Goal: Information Seeking & Learning: Learn about a topic

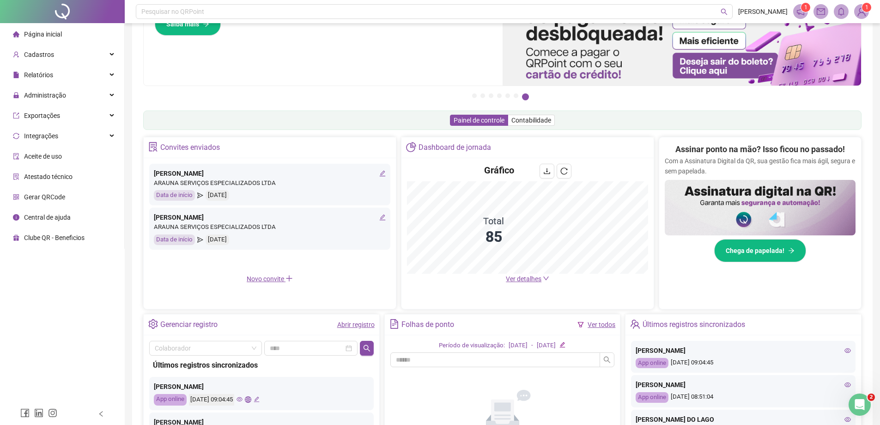
scroll to position [92, 0]
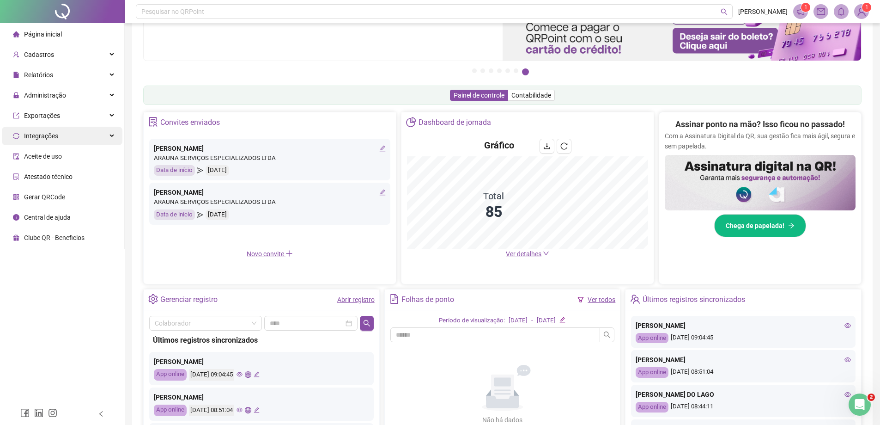
click at [78, 140] on div "Integrações" at bounding box center [62, 136] width 121 height 18
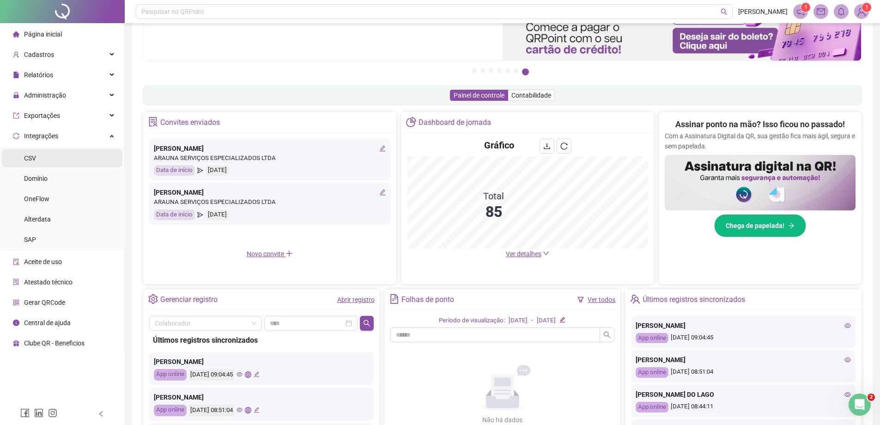
click at [72, 155] on li "CSV" at bounding box center [62, 158] width 121 height 18
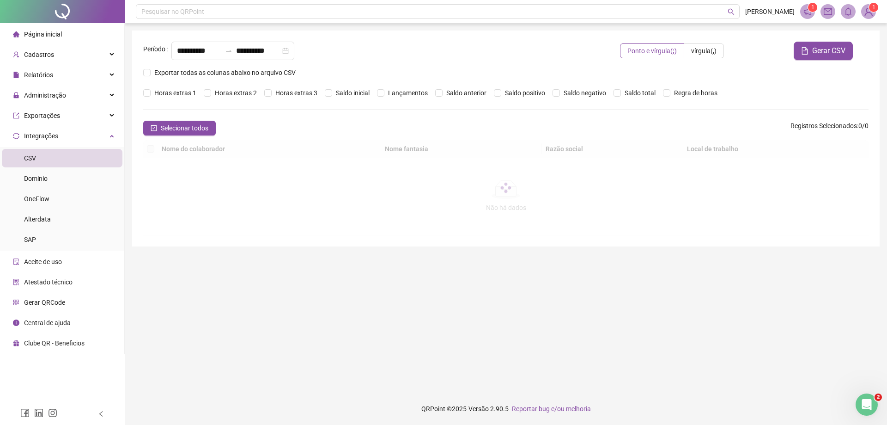
type input "**********"
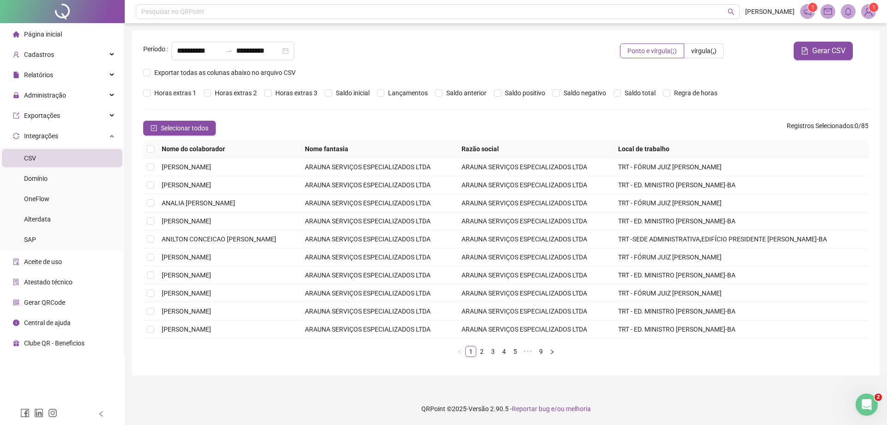
click at [57, 32] on span "Página inicial" at bounding box center [43, 33] width 38 height 7
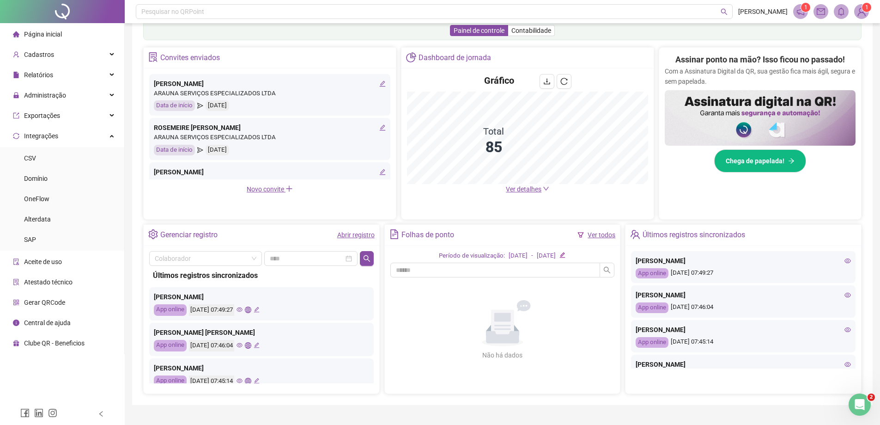
scroll to position [177, 0]
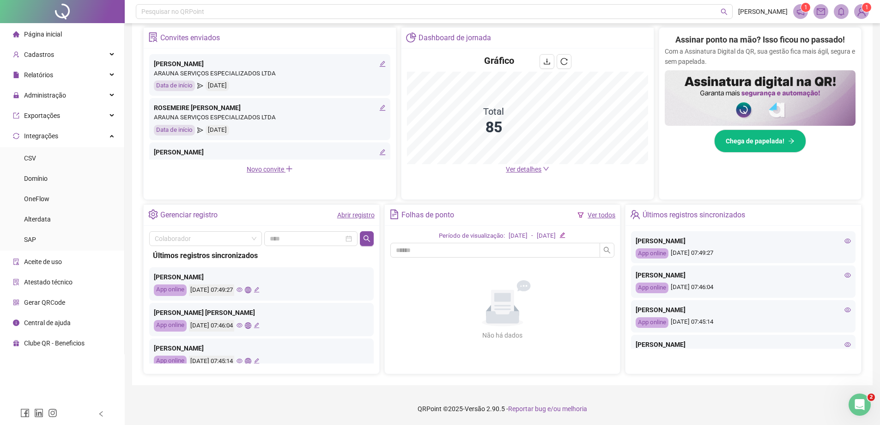
click at [499, 308] on icon "eye" at bounding box center [848, 309] width 6 height 6
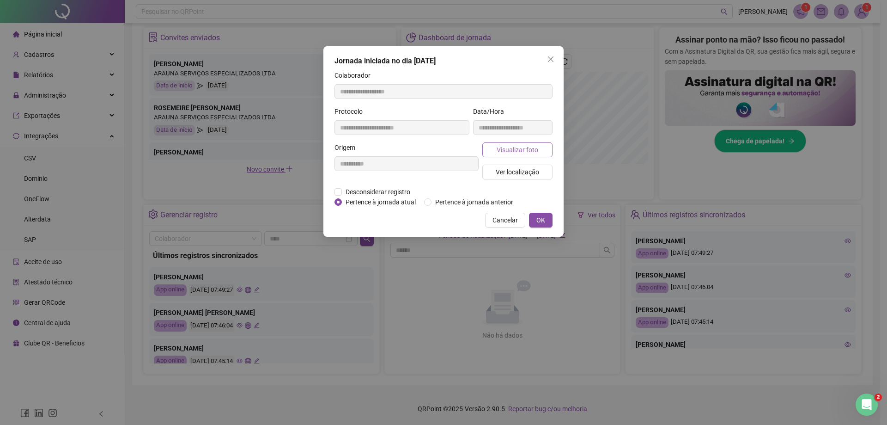
click at [499, 146] on span "Visualizar foto" at bounding box center [518, 150] width 42 height 10
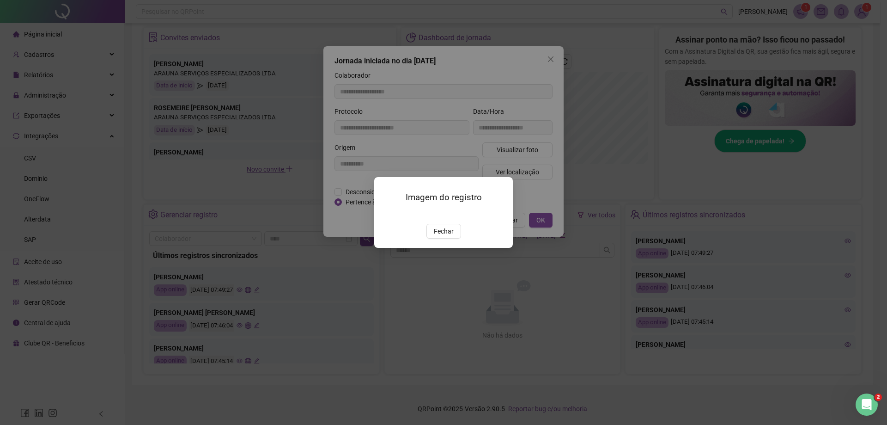
click at [455, 238] on button "Fechar" at bounding box center [443, 231] width 35 height 15
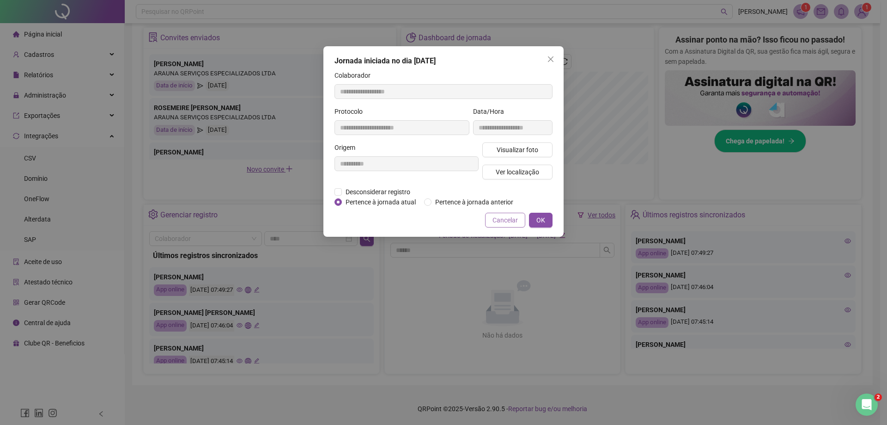
click at [499, 213] on button "Cancelar" at bounding box center [505, 220] width 40 height 15
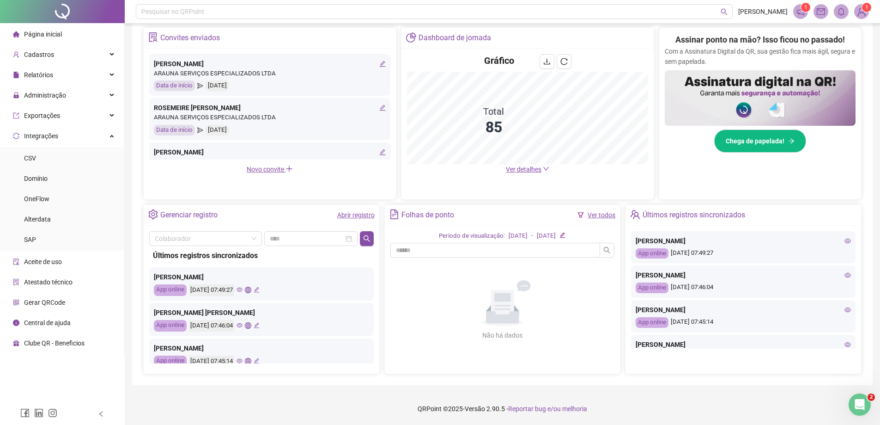
click at [499, 276] on icon "eye" at bounding box center [848, 275] width 6 height 6
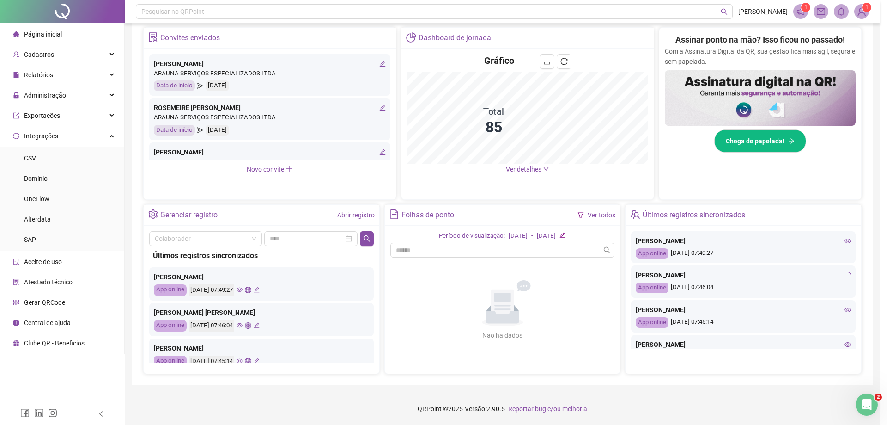
type input "**********"
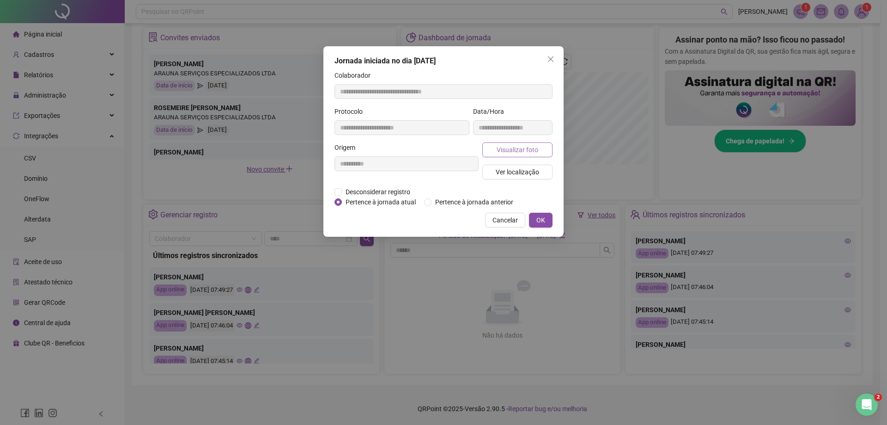
click at [499, 147] on button "Visualizar foto" at bounding box center [517, 149] width 70 height 15
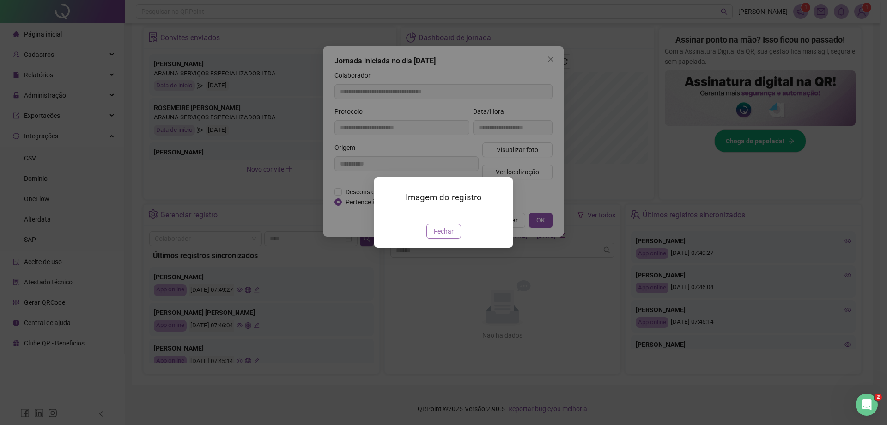
click at [459, 238] on button "Fechar" at bounding box center [443, 231] width 35 height 15
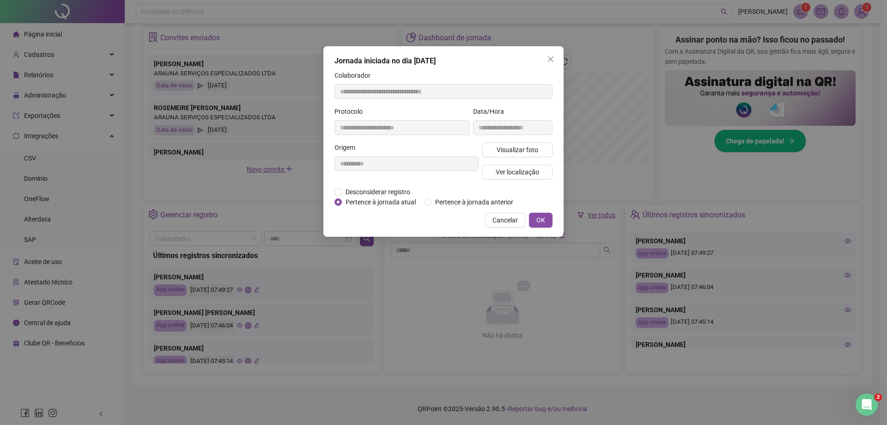
click at [499, 250] on div "**********" at bounding box center [443, 212] width 887 height 425
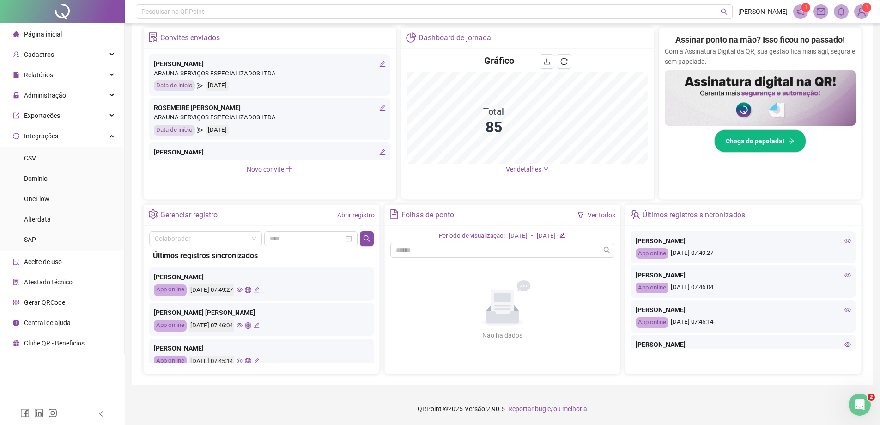
click at [499, 240] on icon "eye" at bounding box center [848, 241] width 6 height 6
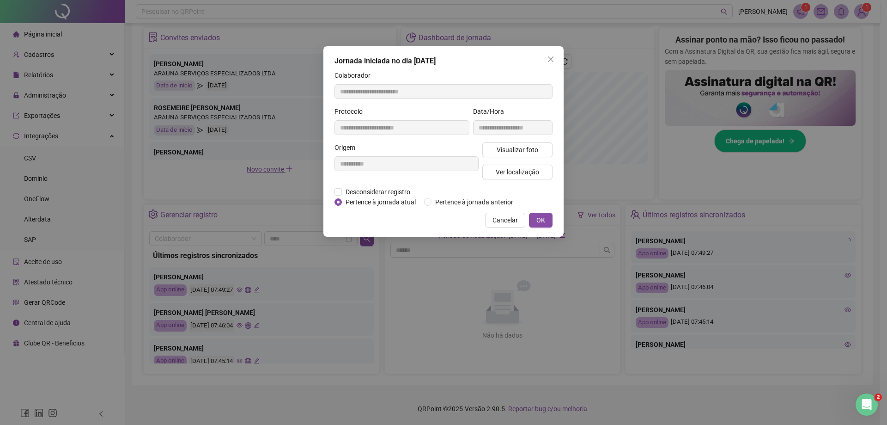
type input "**********"
click at [499, 152] on span "Visualizar foto" at bounding box center [518, 150] width 42 height 10
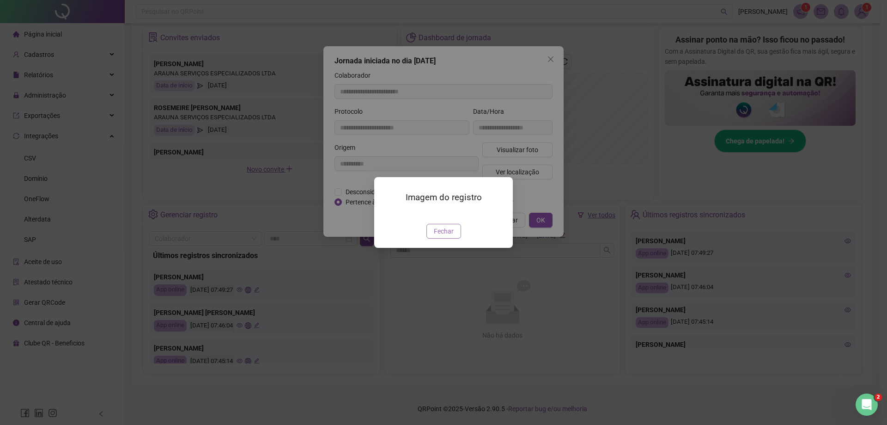
click at [445, 236] on span "Fechar" at bounding box center [444, 231] width 20 height 10
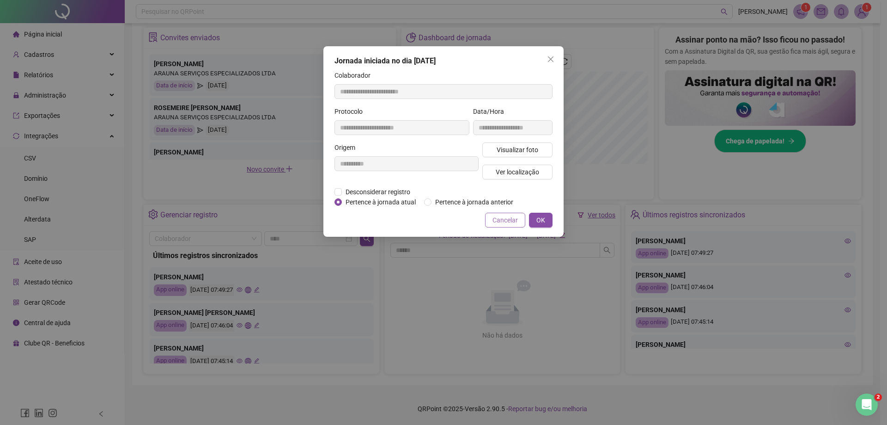
click at [499, 219] on span "Cancelar" at bounding box center [505, 220] width 25 height 10
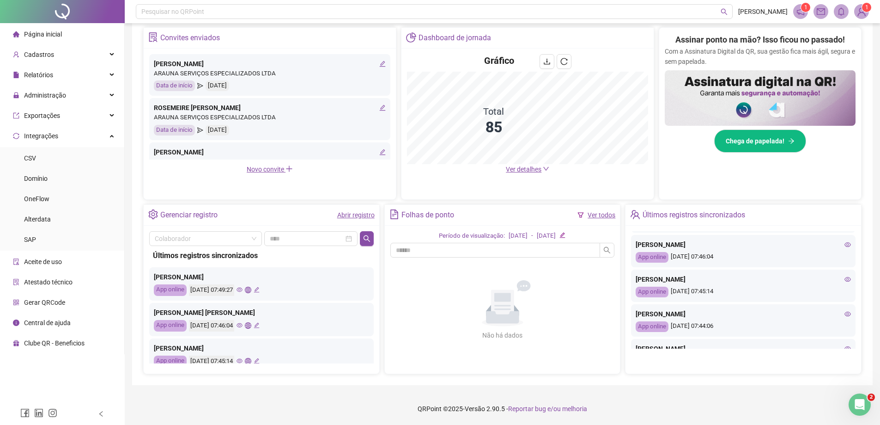
scroll to position [46, 0]
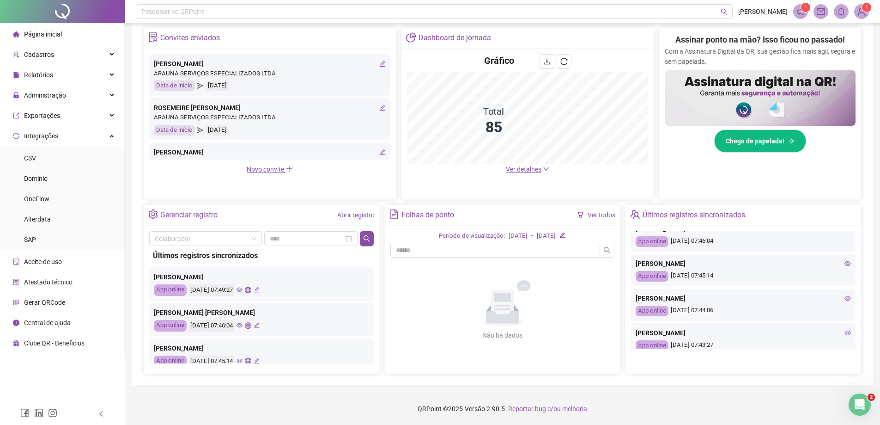
click at [499, 332] on icon "eye" at bounding box center [848, 332] width 6 height 5
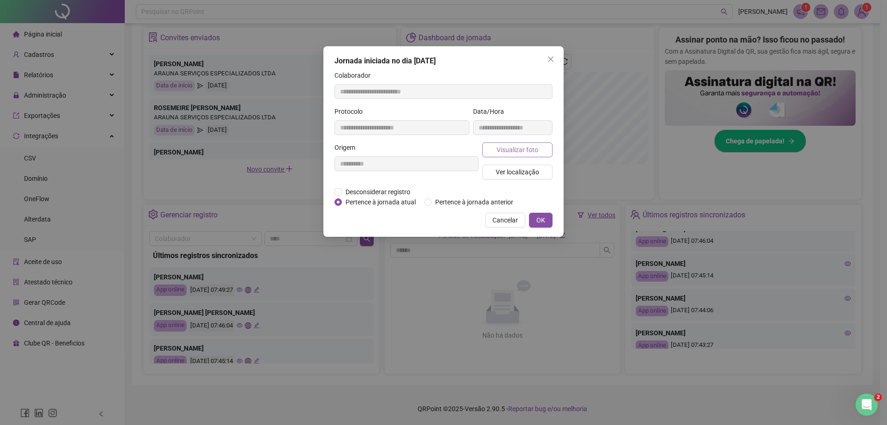
click at [499, 150] on span "Visualizar foto" at bounding box center [518, 150] width 42 height 10
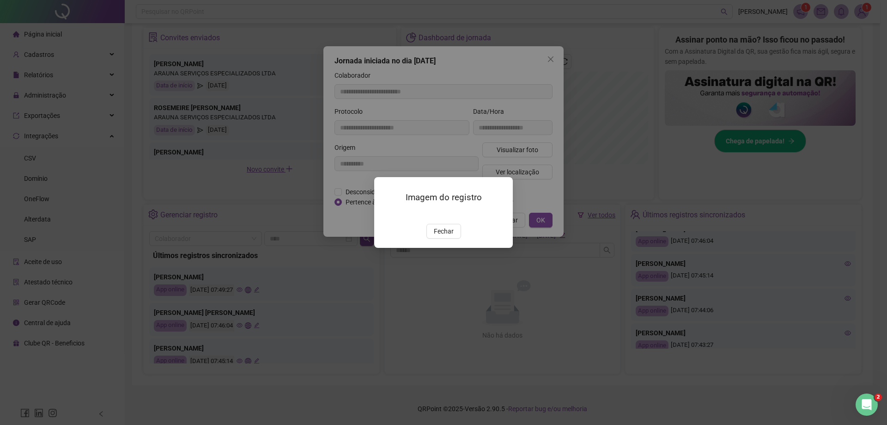
click at [385, 214] on img at bounding box center [385, 214] width 0 height 0
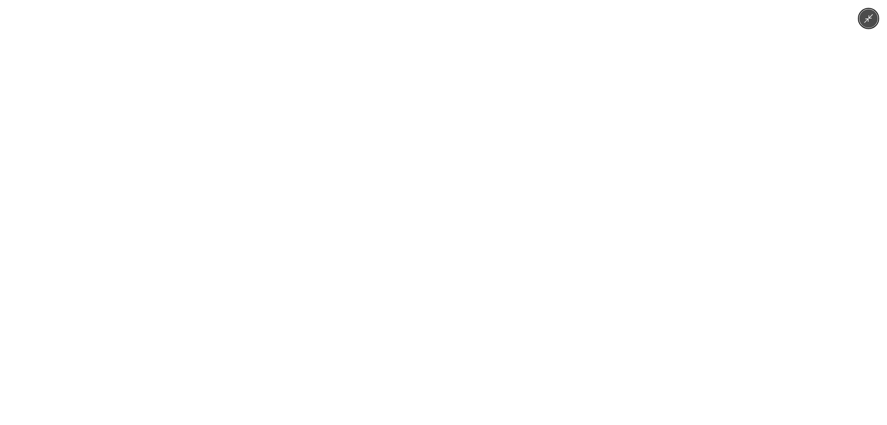
click at [433, 338] on img at bounding box center [443, 212] width 318 height 425
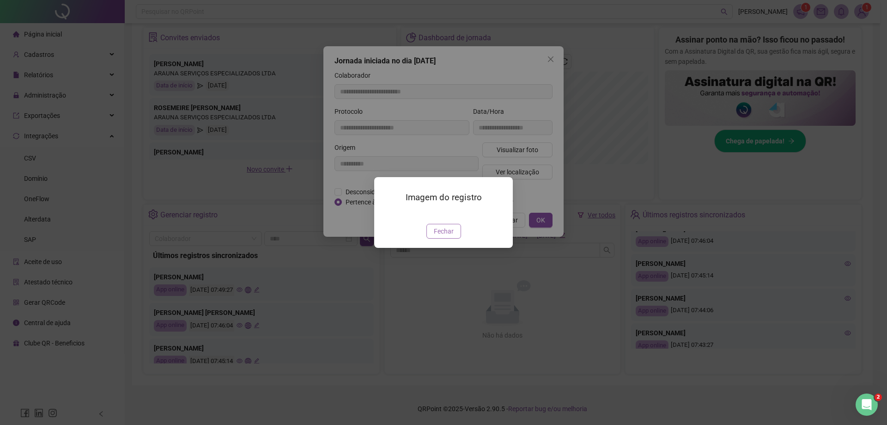
click at [453, 236] on span "Fechar" at bounding box center [444, 231] width 20 height 10
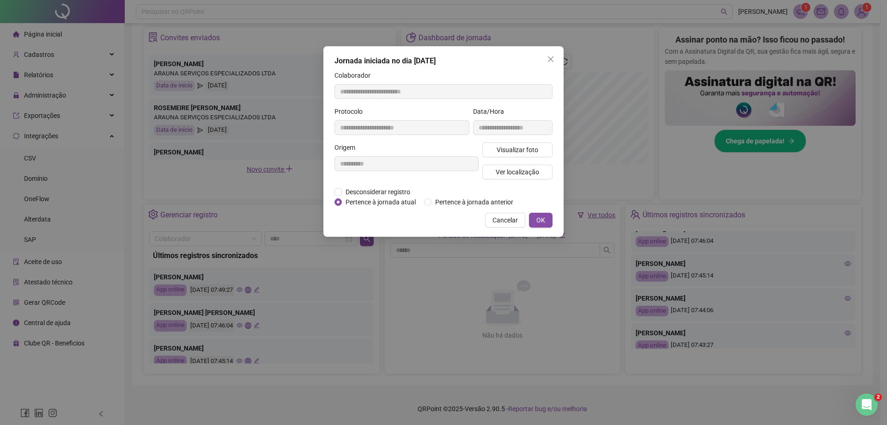
click at [499, 307] on div "**********" at bounding box center [443, 212] width 887 height 425
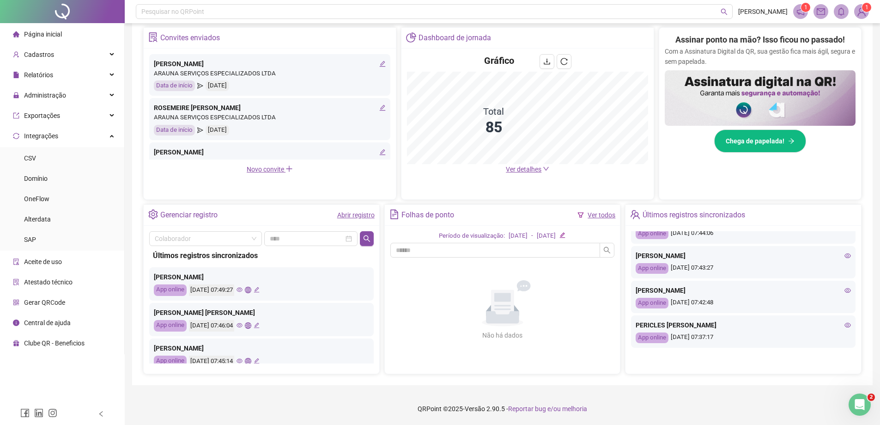
scroll to position [139, 0]
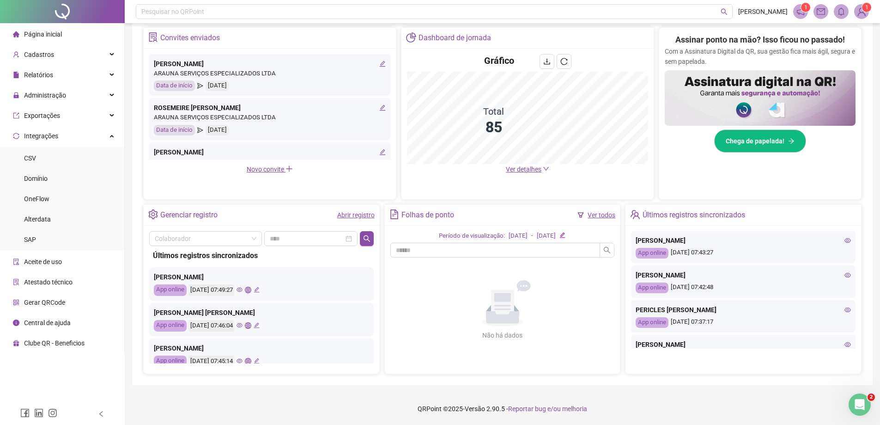
click at [499, 275] on icon "eye" at bounding box center [848, 275] width 6 height 6
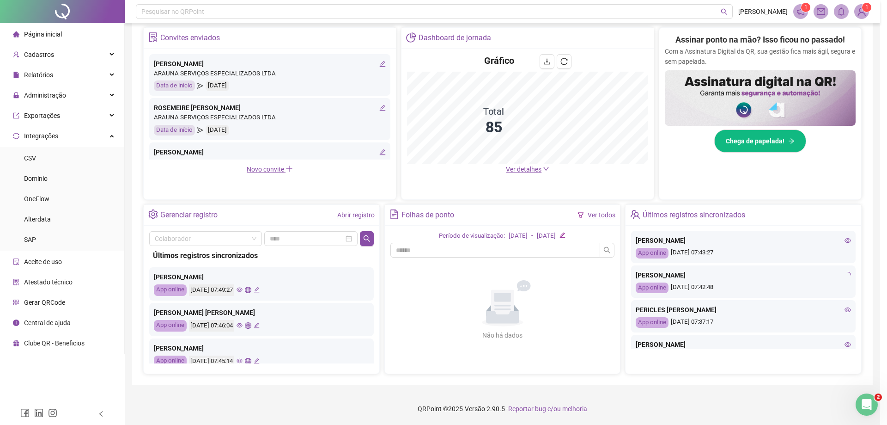
type input "**********"
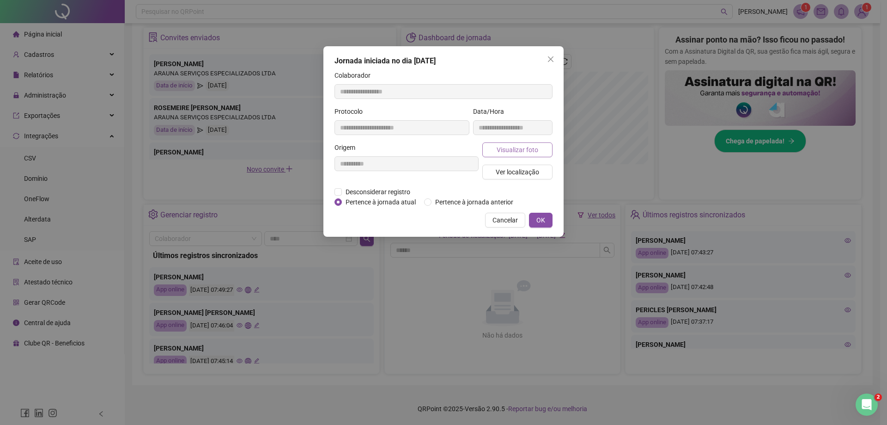
click at [499, 145] on span "Visualizar foto" at bounding box center [518, 150] width 42 height 10
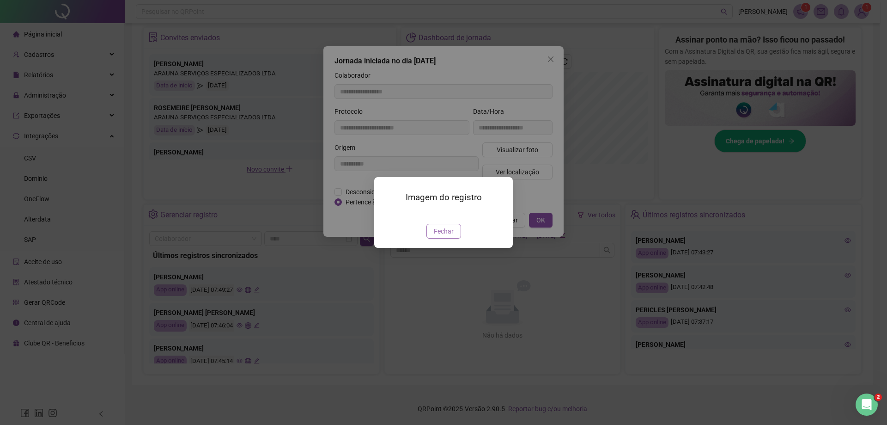
click at [445, 236] on span "Fechar" at bounding box center [444, 231] width 20 height 10
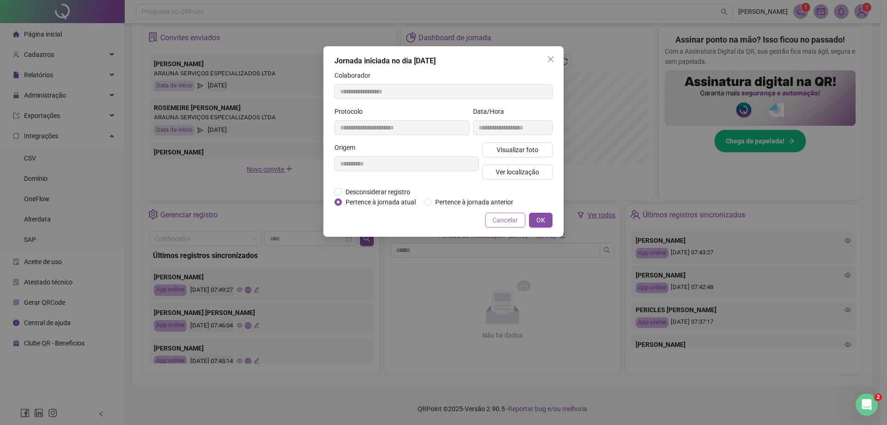
click at [499, 222] on span "Cancelar" at bounding box center [505, 220] width 25 height 10
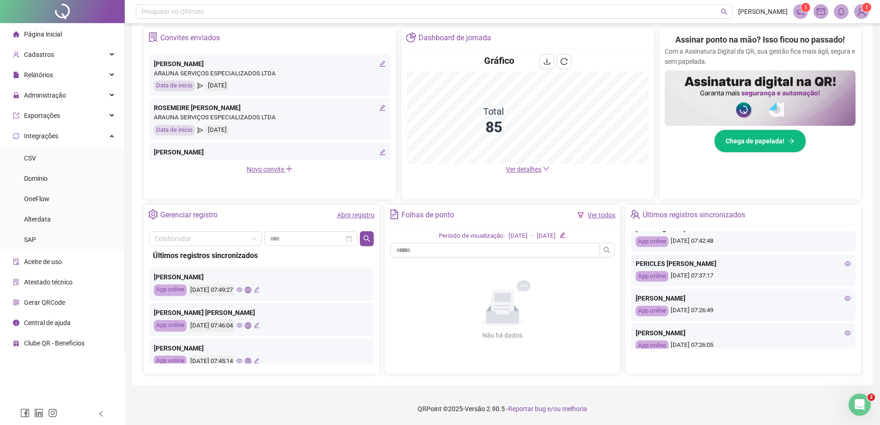
scroll to position [231, 0]
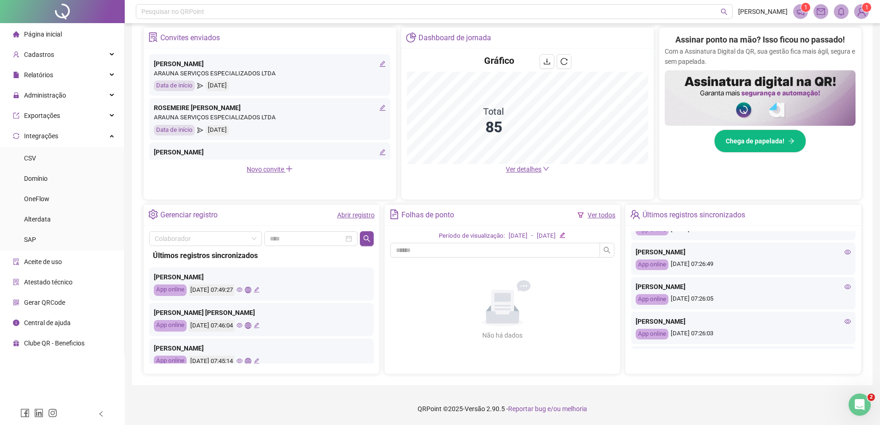
click at [499, 285] on icon "eye" at bounding box center [848, 286] width 6 height 6
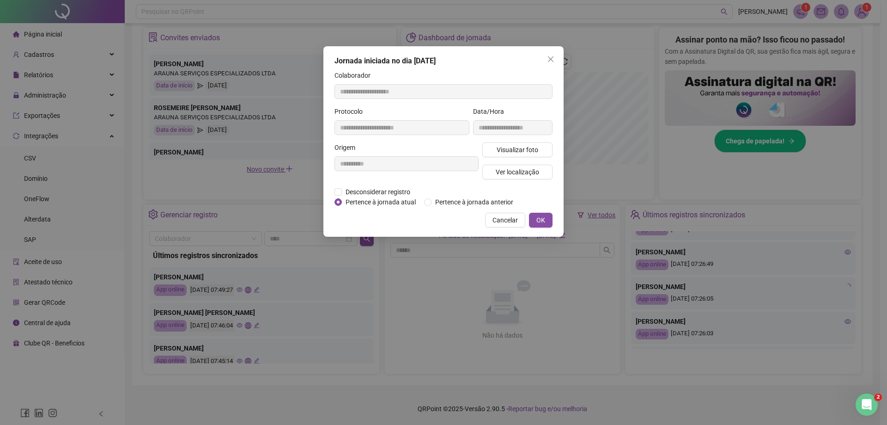
type input "**********"
click at [499, 152] on span "Visualizar foto" at bounding box center [518, 150] width 42 height 10
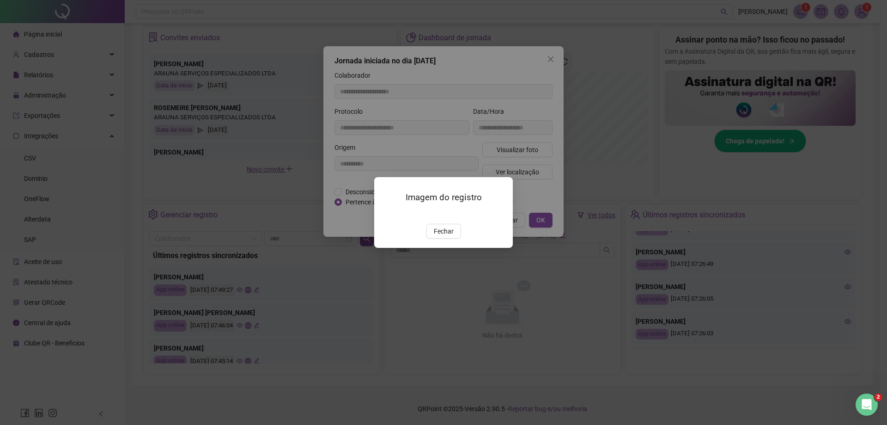
click at [385, 214] on img at bounding box center [385, 214] width 0 height 0
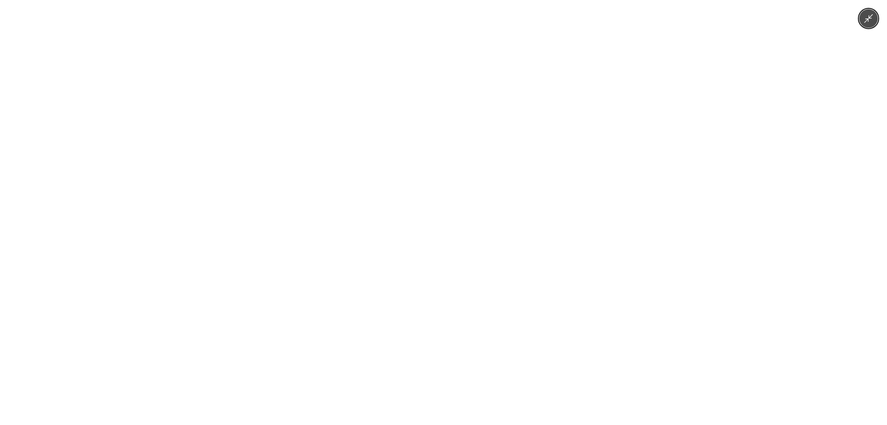
click at [499, 207] on div at bounding box center [443, 212] width 887 height 425
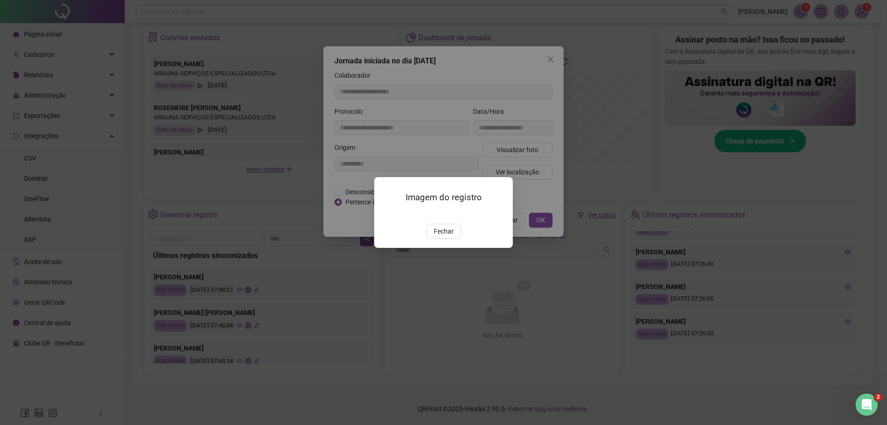
click at [499, 315] on div "Imagem do registro Fechar" at bounding box center [443, 212] width 887 height 425
click at [451, 236] on span "Fechar" at bounding box center [444, 231] width 20 height 10
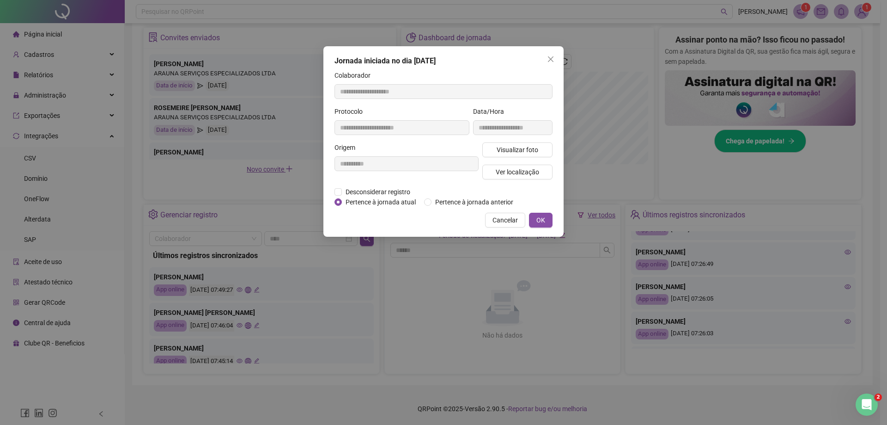
click at [499, 314] on div "**********" at bounding box center [443, 212] width 887 height 425
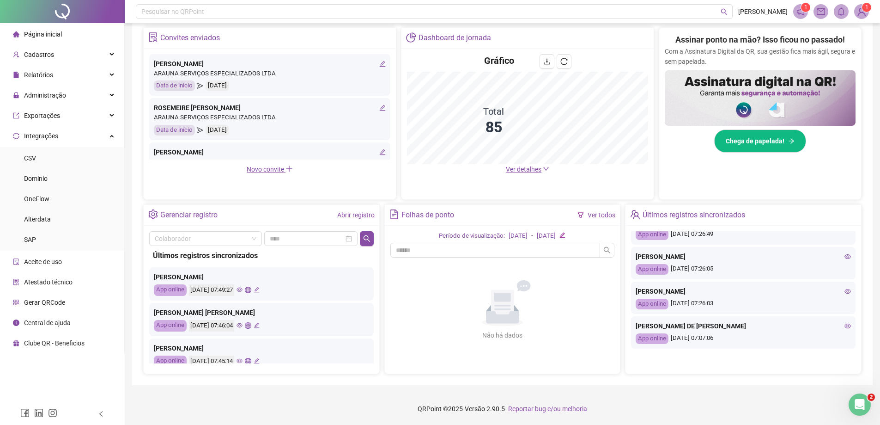
scroll to position [277, 0]
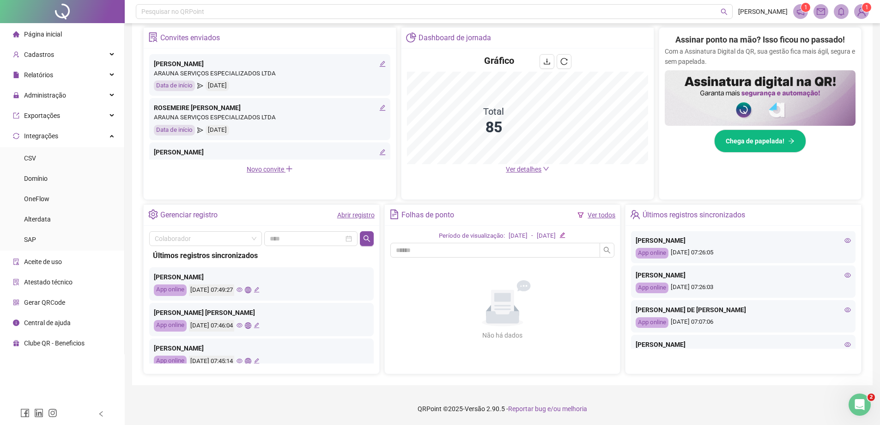
click at [499, 274] on icon "eye" at bounding box center [848, 275] width 6 height 6
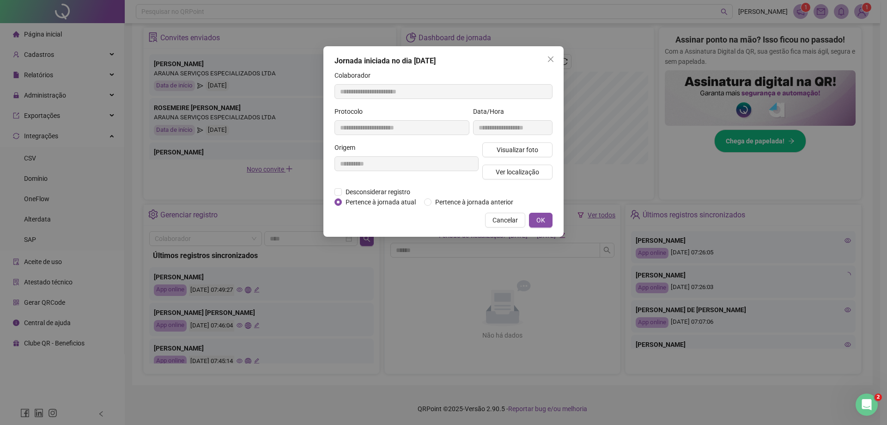
type input "**********"
click at [493, 147] on button "Visualizar foto" at bounding box center [517, 149] width 70 height 15
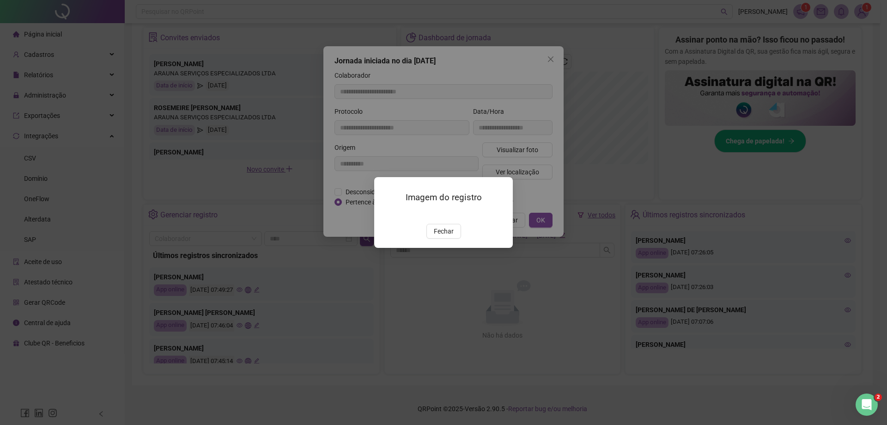
click at [385, 214] on img at bounding box center [385, 214] width 0 height 0
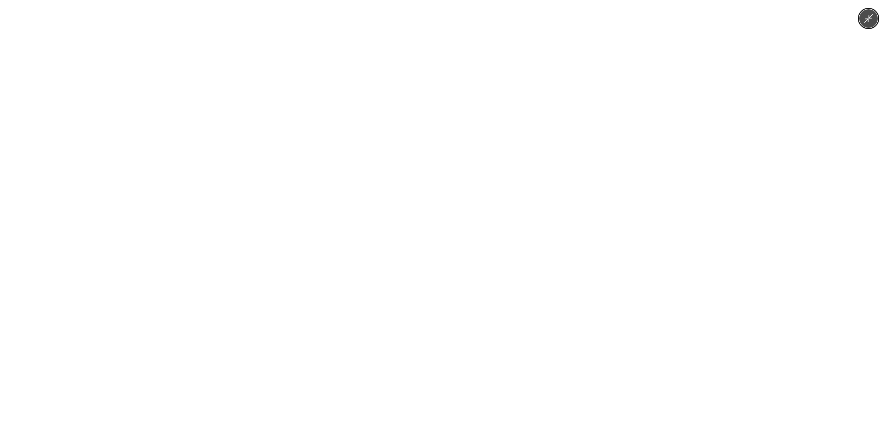
click at [137, 206] on div at bounding box center [443, 212] width 887 height 425
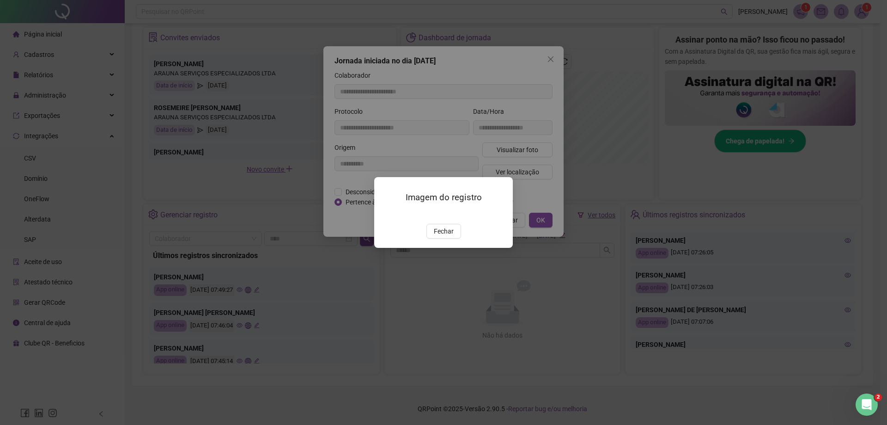
click at [459, 238] on button "Fechar" at bounding box center [443, 231] width 35 height 15
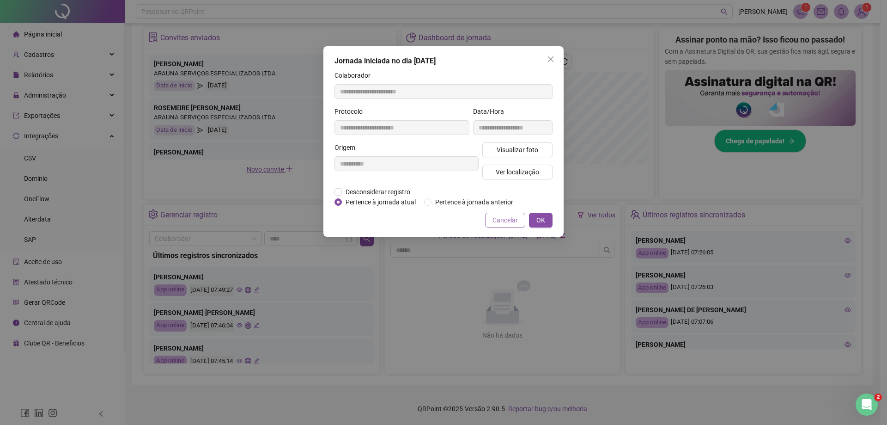
click at [499, 221] on span "Cancelar" at bounding box center [505, 220] width 25 height 10
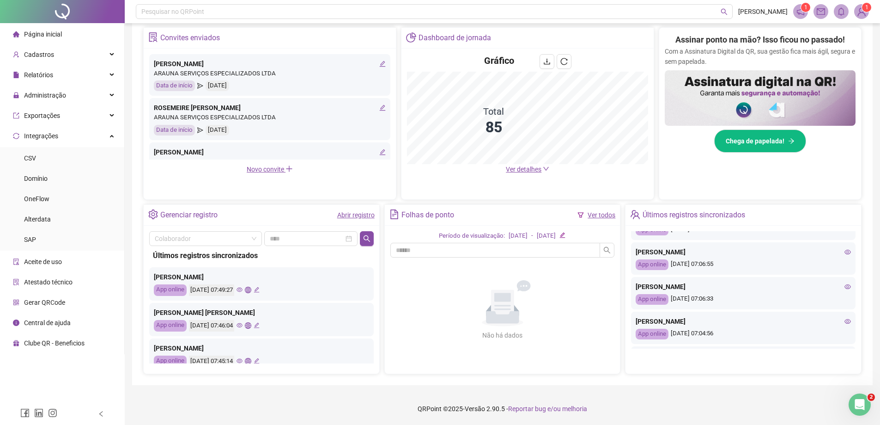
scroll to position [400, 0]
click at [499, 323] on icon "eye" at bounding box center [848, 325] width 6 height 5
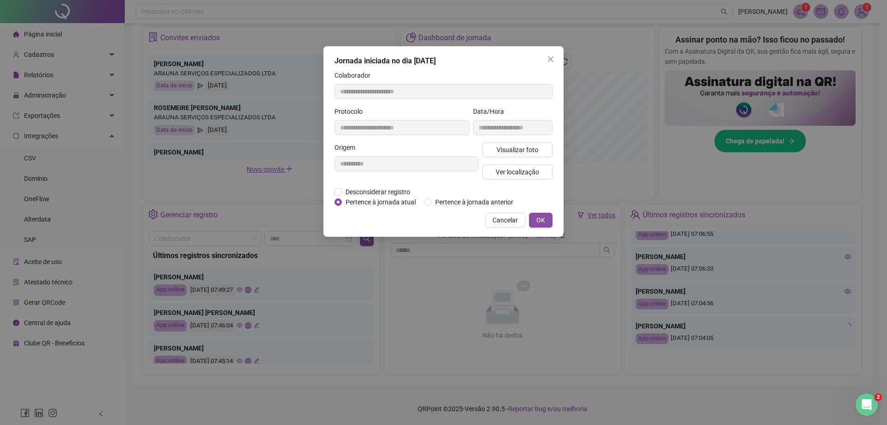
type input "**********"
click at [499, 143] on button "Visualizar foto" at bounding box center [517, 149] width 70 height 15
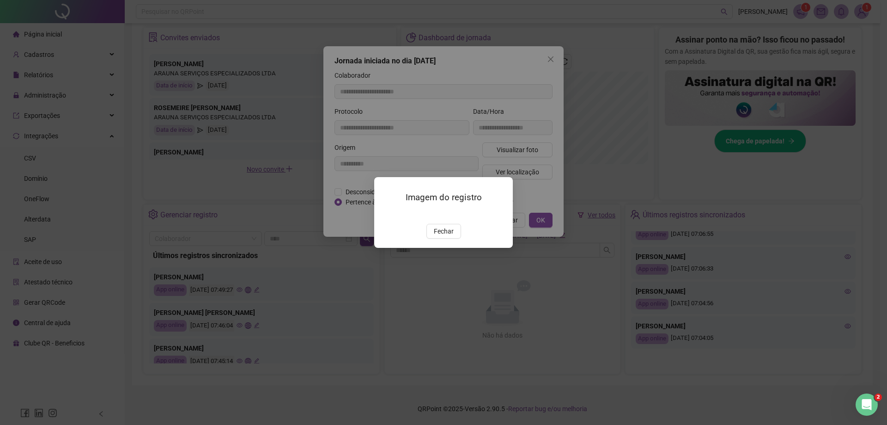
click at [385, 214] on img at bounding box center [385, 214] width 0 height 0
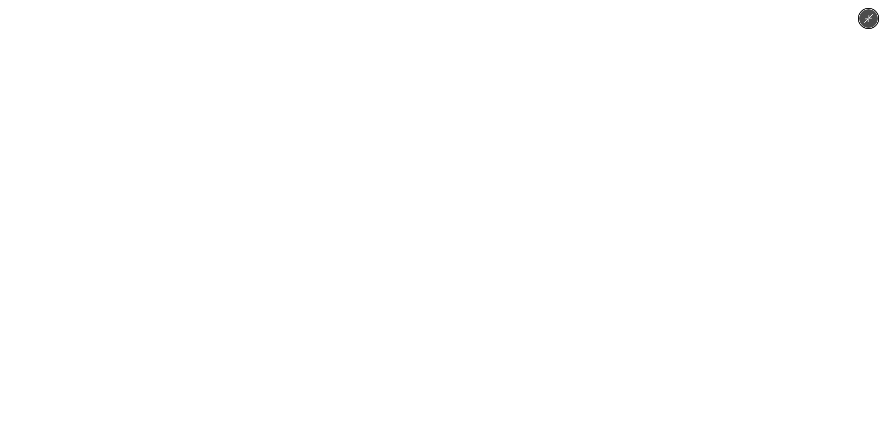
click at [499, 194] on img at bounding box center [443, 212] width 318 height 425
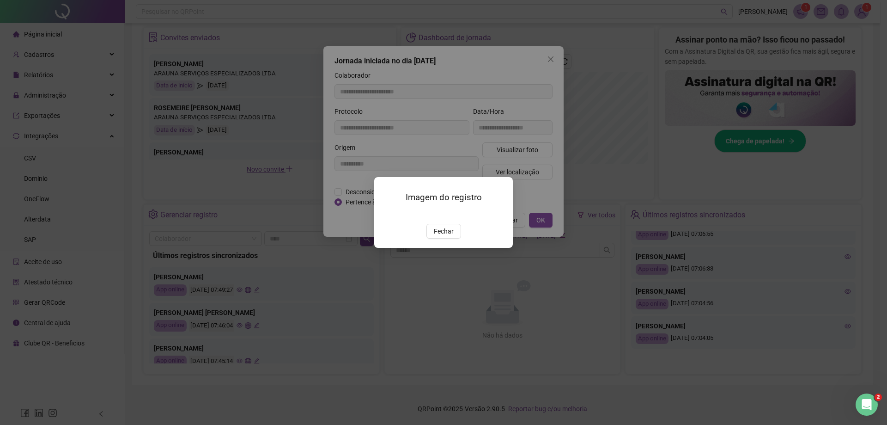
click at [499, 200] on div "Imagem do registro Fechar" at bounding box center [443, 212] width 887 height 425
click at [455, 238] on button "Fechar" at bounding box center [443, 231] width 35 height 15
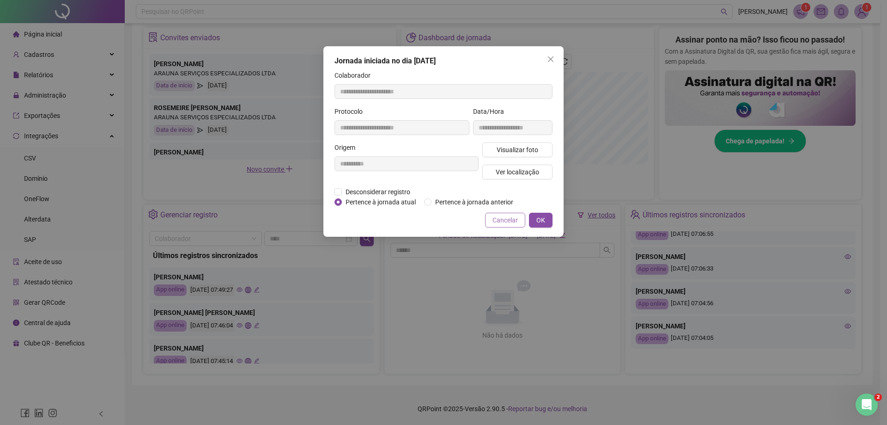
click at [499, 218] on span "Cancelar" at bounding box center [505, 220] width 25 height 10
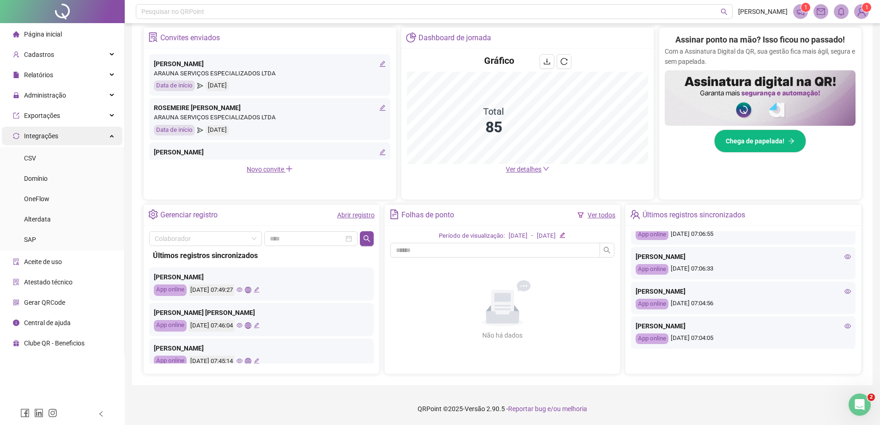
click at [65, 141] on div "Integrações" at bounding box center [62, 136] width 121 height 18
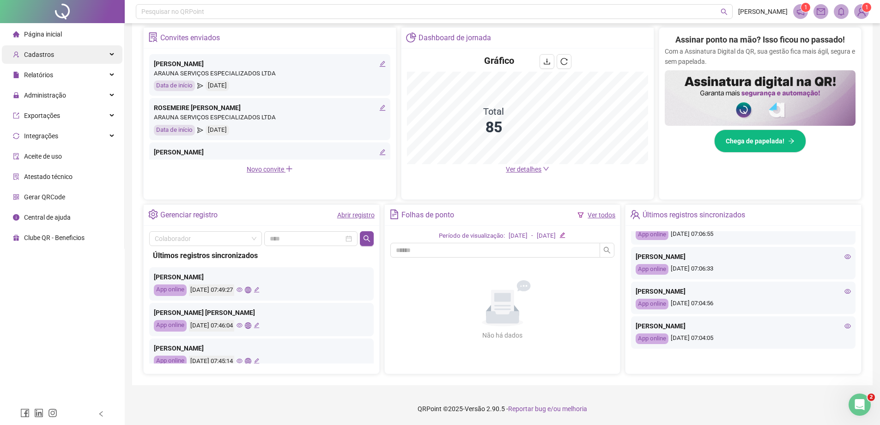
click at [100, 57] on div "Cadastros" at bounding box center [62, 54] width 121 height 18
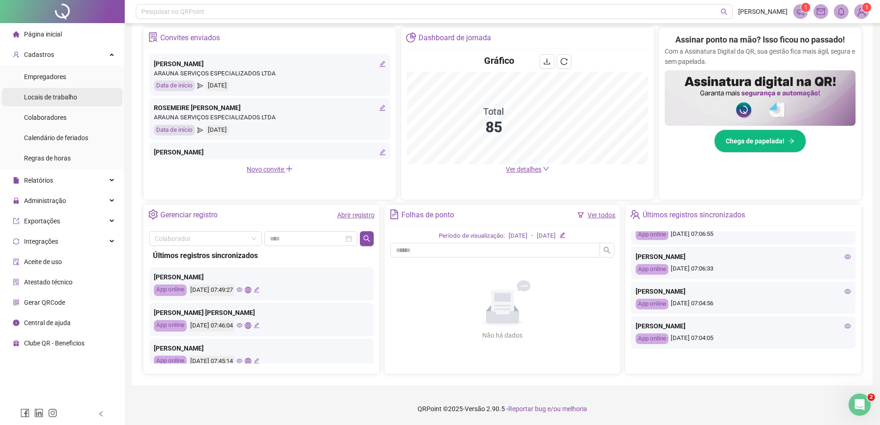
click at [92, 96] on li "Locais de trabalho" at bounding box center [62, 97] width 121 height 18
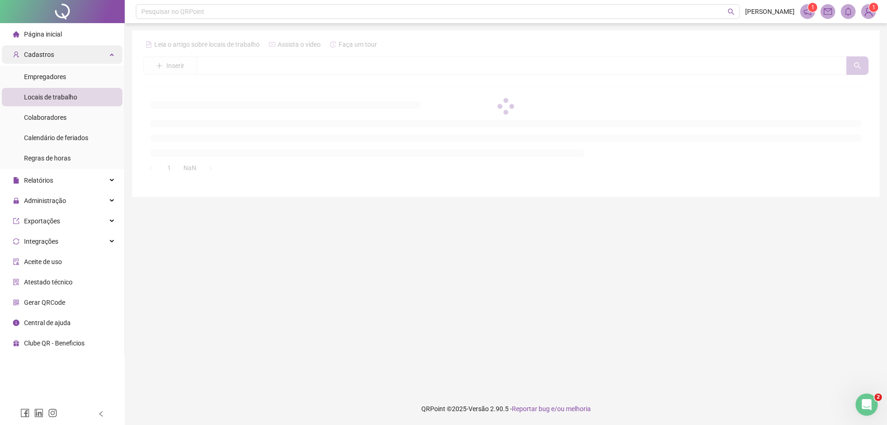
click at [115, 53] on div "Cadastros" at bounding box center [62, 54] width 121 height 18
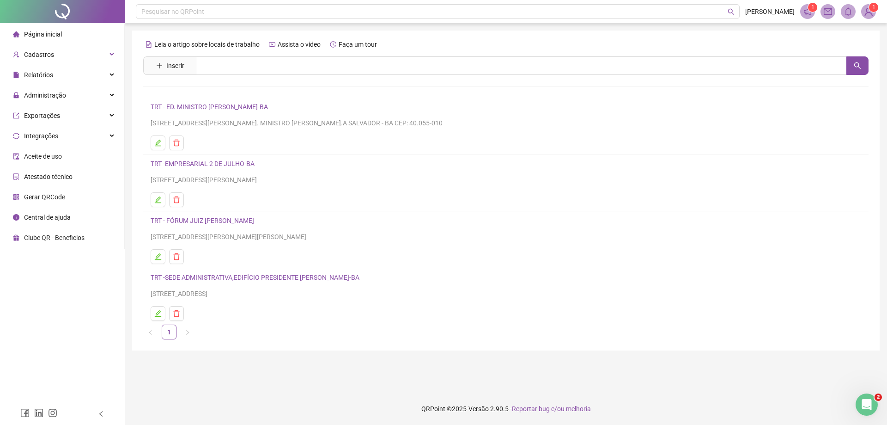
click at [88, 31] on li "Página inicial" at bounding box center [62, 34] width 121 height 18
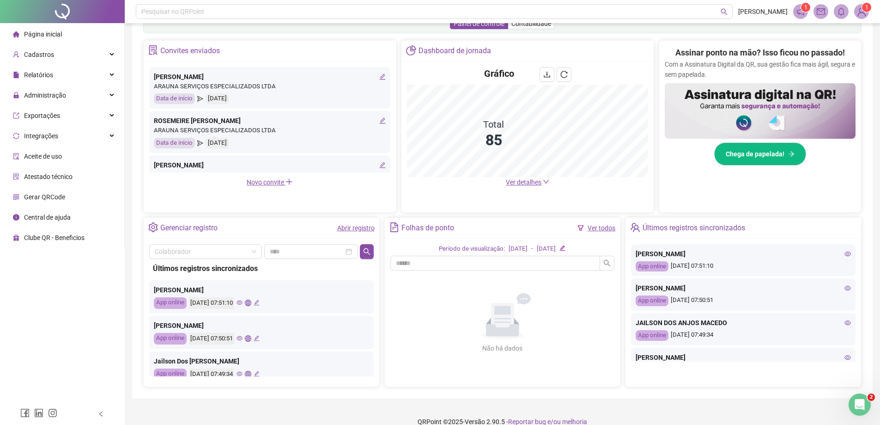
scroll to position [177, 0]
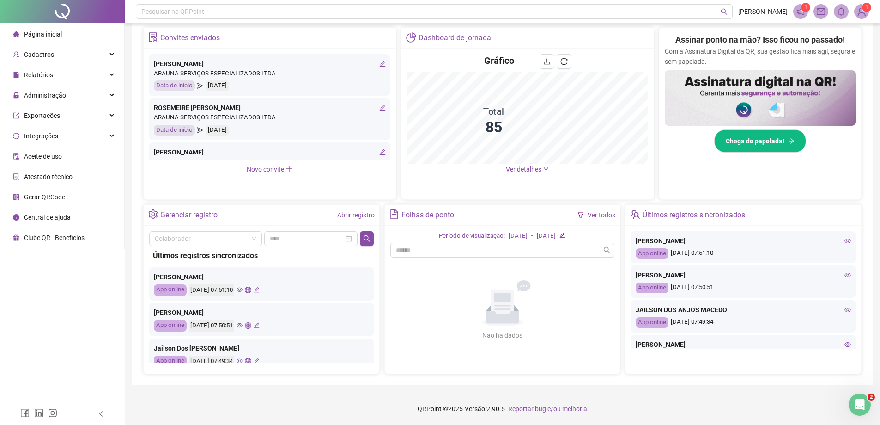
click at [499, 307] on icon "eye" at bounding box center [848, 309] width 6 height 6
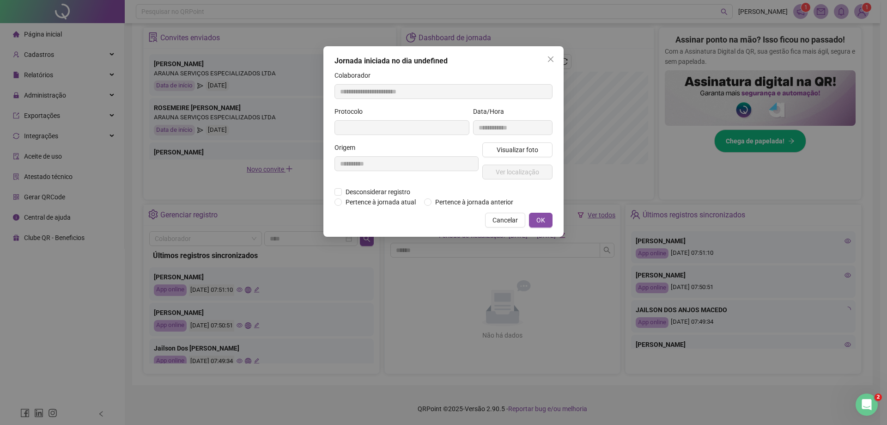
type input "**********"
click at [499, 150] on button "Visualizar foto" at bounding box center [517, 149] width 70 height 15
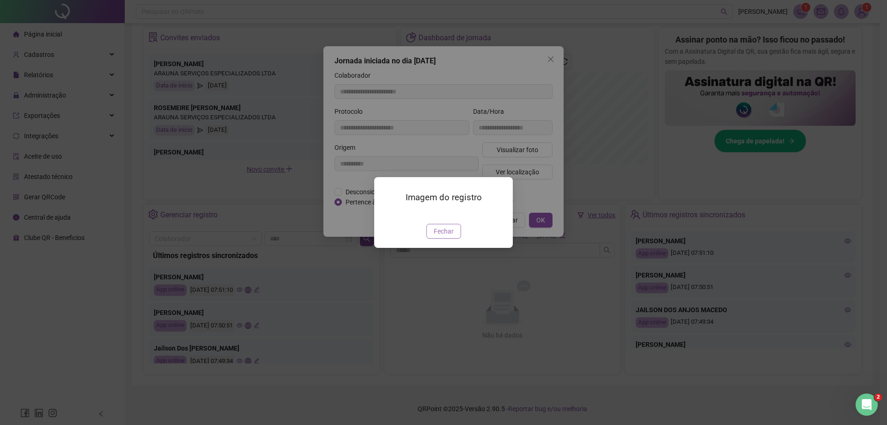
click at [450, 236] on span "Fechar" at bounding box center [444, 231] width 20 height 10
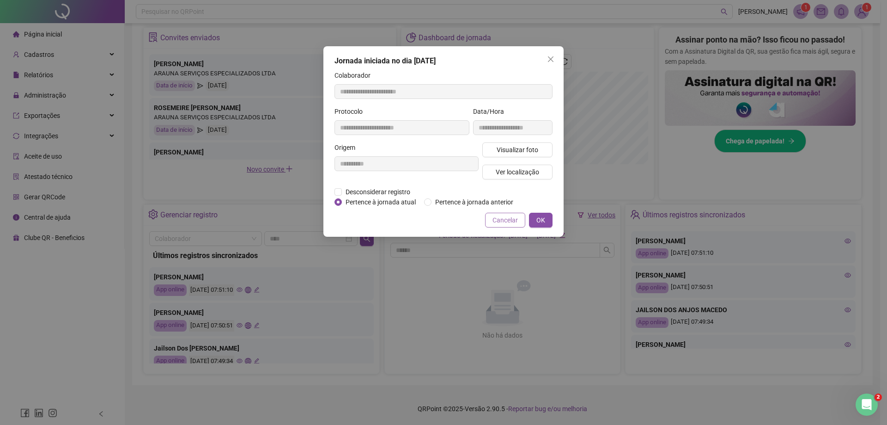
click at [490, 219] on button "Cancelar" at bounding box center [505, 220] width 40 height 15
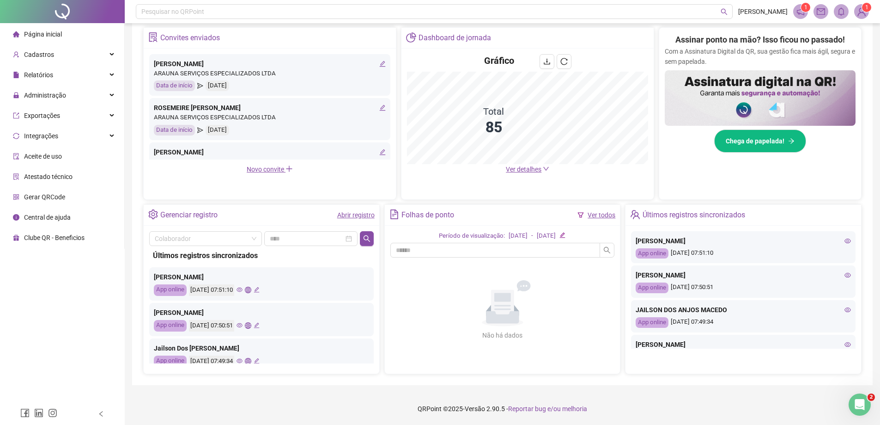
click at [499, 275] on icon "eye" at bounding box center [848, 275] width 6 height 6
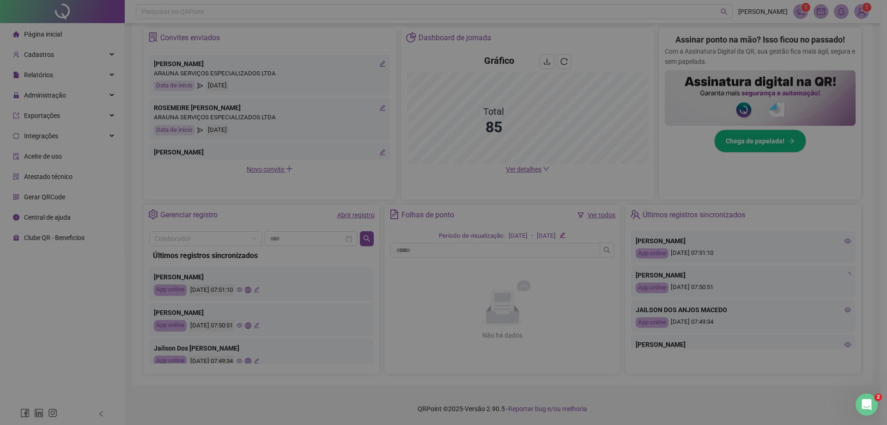
type input "**********"
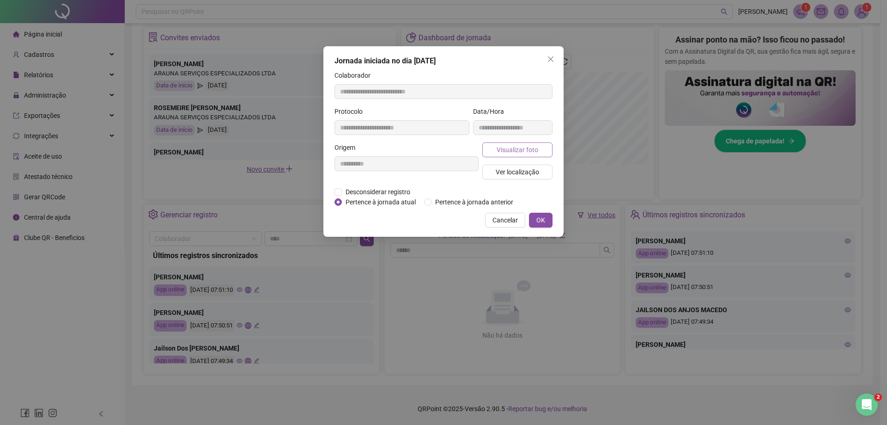
click at [499, 145] on span "Visualizar foto" at bounding box center [518, 150] width 42 height 10
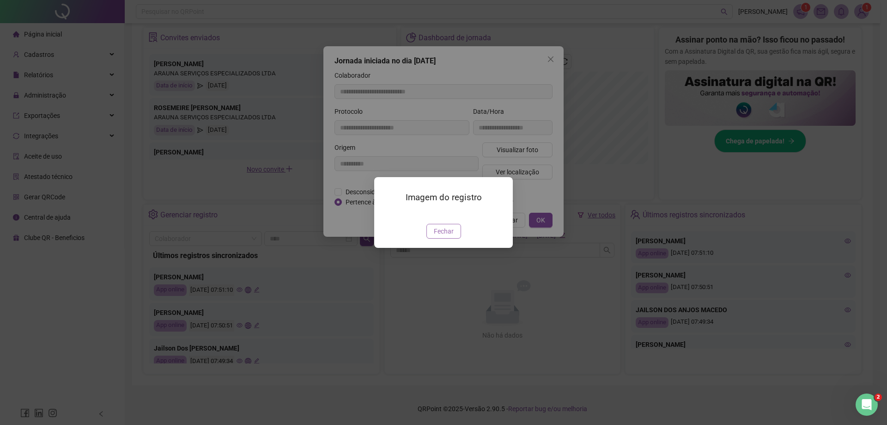
click at [447, 236] on span "Fechar" at bounding box center [444, 231] width 20 height 10
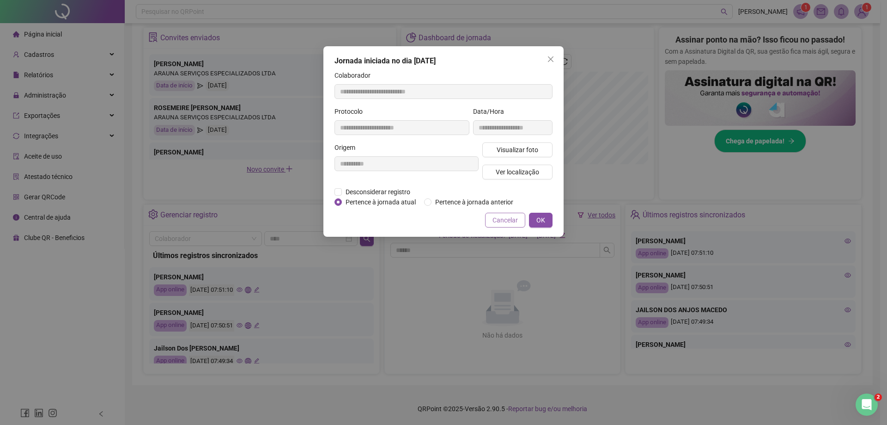
click at [499, 219] on span "Cancelar" at bounding box center [505, 220] width 25 height 10
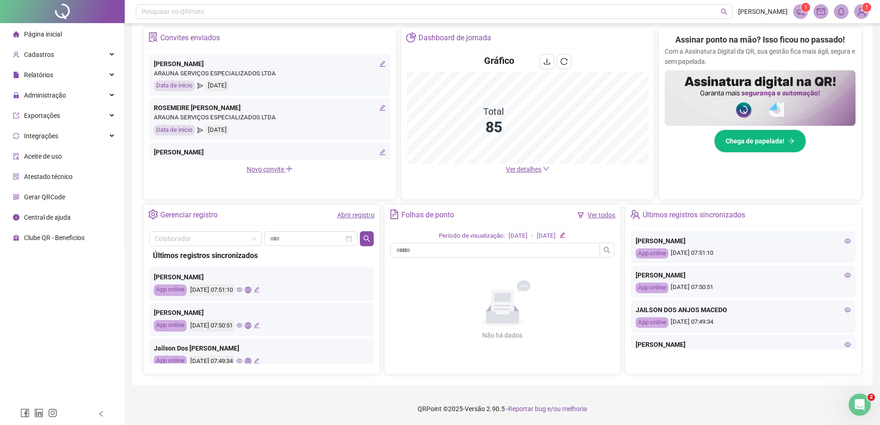
click at [499, 240] on icon "eye" at bounding box center [848, 241] width 6 height 6
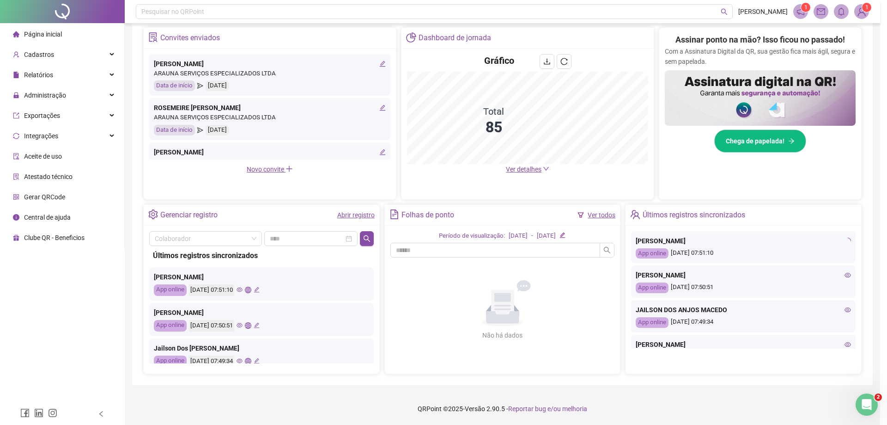
type input "**********"
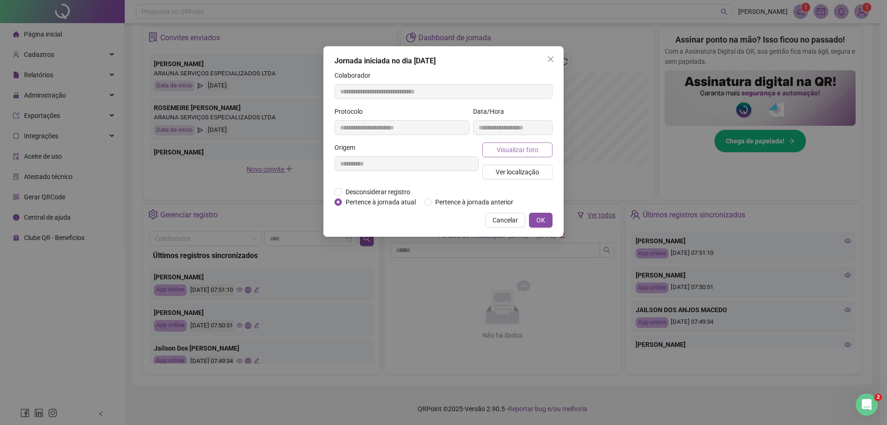
click at [499, 152] on span "Visualizar foto" at bounding box center [518, 150] width 42 height 10
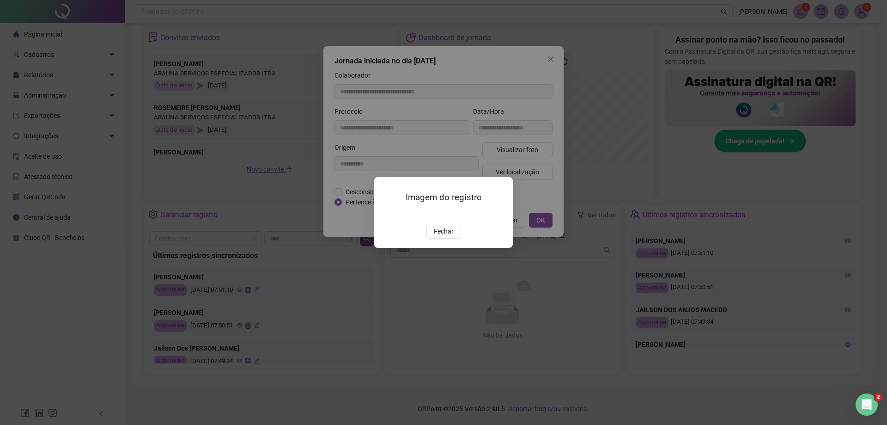
click at [385, 214] on img at bounding box center [385, 214] width 0 height 0
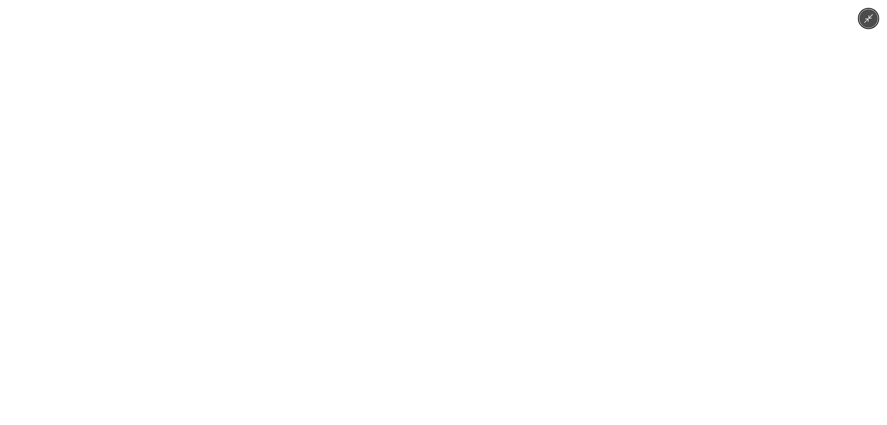
click at [499, 215] on div at bounding box center [443, 212] width 887 height 425
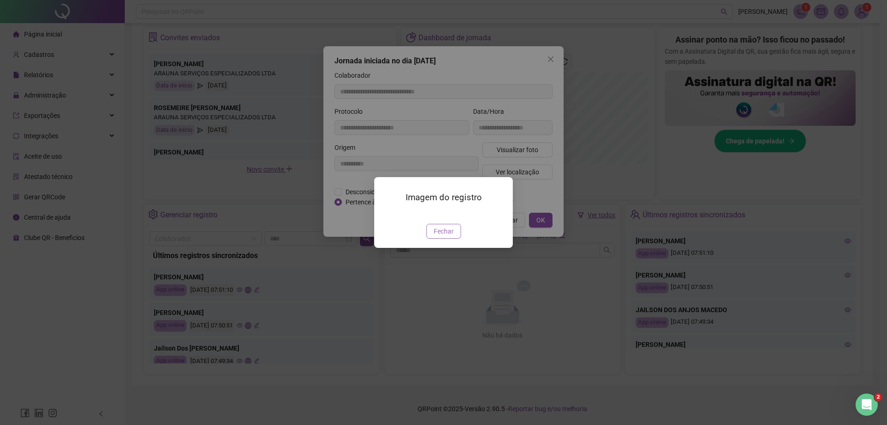
click at [444, 236] on span "Fechar" at bounding box center [444, 231] width 20 height 10
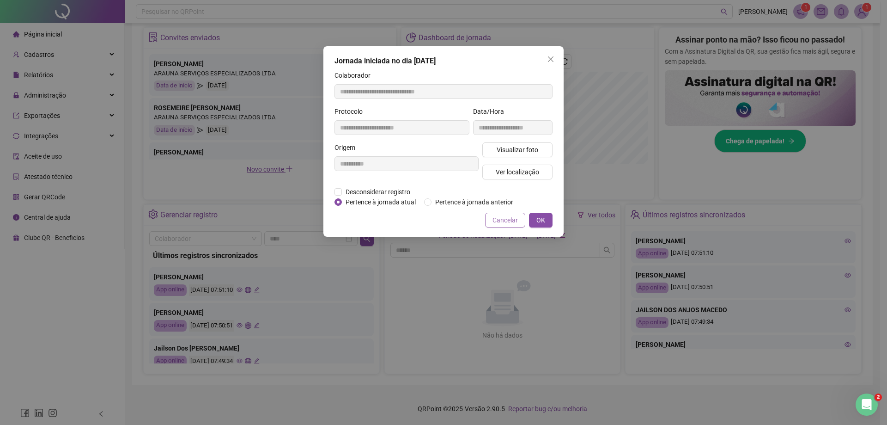
click at [499, 217] on span "Cancelar" at bounding box center [505, 220] width 25 height 10
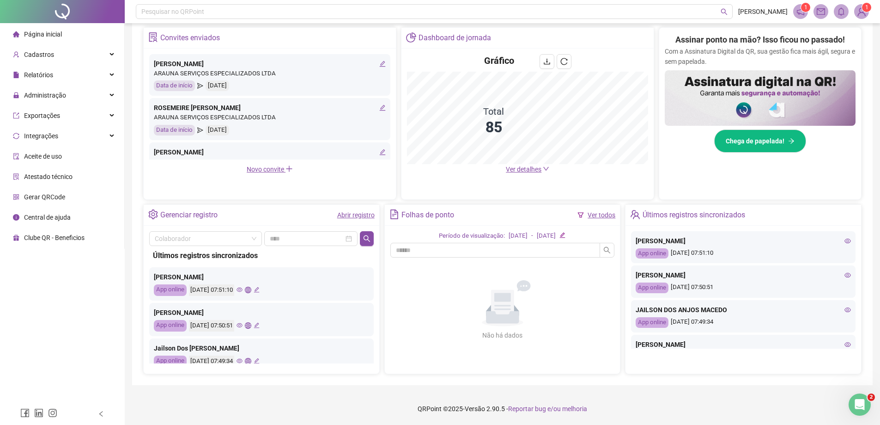
click at [499, 275] on div "[PERSON_NAME]" at bounding box center [743, 275] width 215 height 10
click at [499, 274] on icon "eye" at bounding box center [848, 275] width 6 height 5
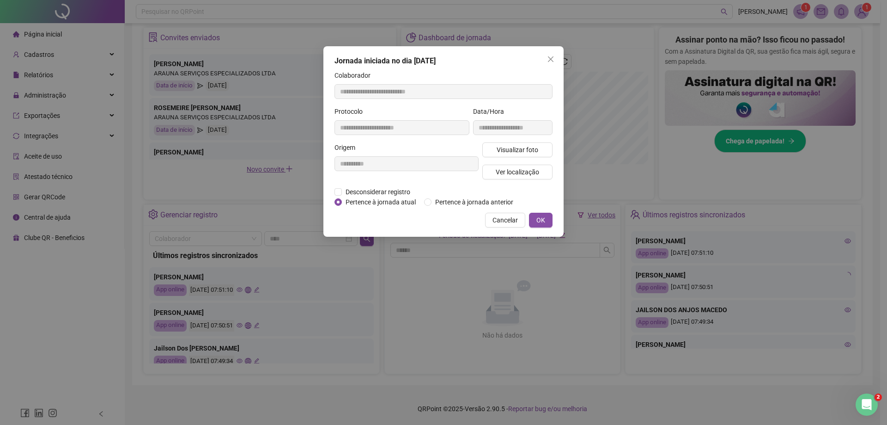
type input "**********"
click at [499, 149] on span "Visualizar foto" at bounding box center [518, 150] width 42 height 10
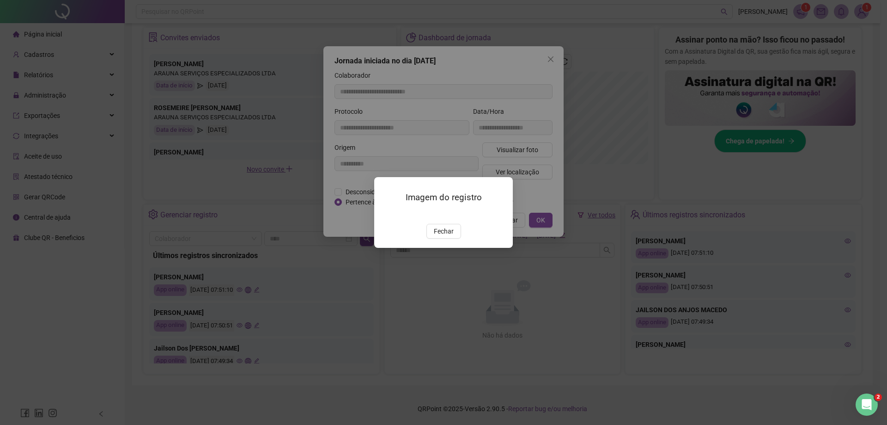
click at [385, 214] on img at bounding box center [385, 214] width 0 height 0
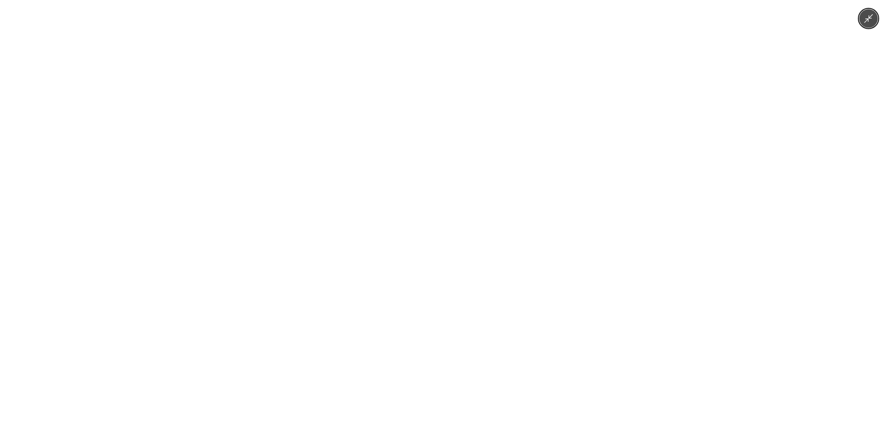
click at [499, 300] on div at bounding box center [443, 212] width 887 height 425
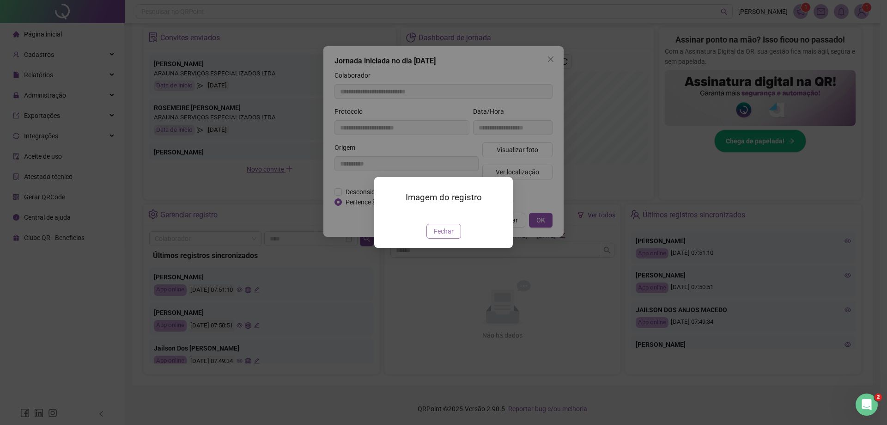
click at [441, 236] on span "Fechar" at bounding box center [444, 231] width 20 height 10
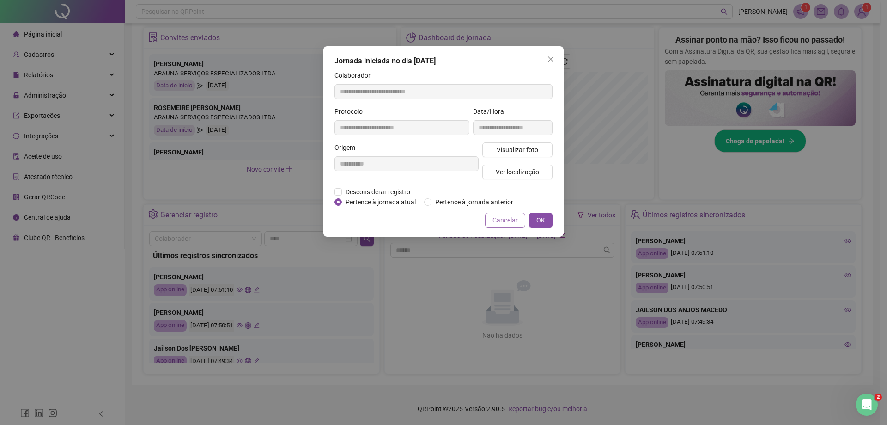
click at [499, 221] on span "Cancelar" at bounding box center [505, 220] width 25 height 10
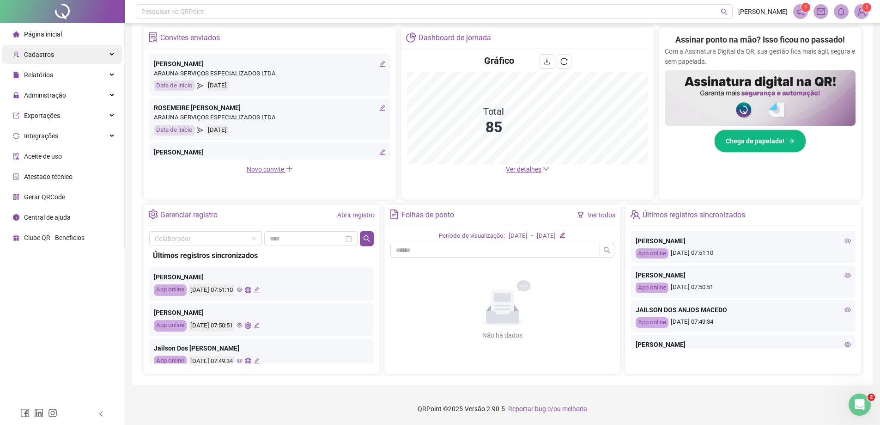
click at [67, 53] on div "Cadastros" at bounding box center [62, 54] width 121 height 18
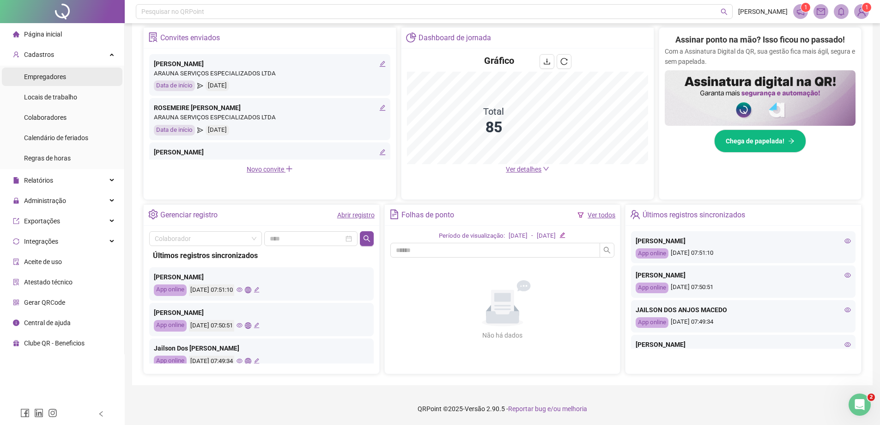
click at [71, 78] on li "Empregadores" at bounding box center [62, 76] width 121 height 18
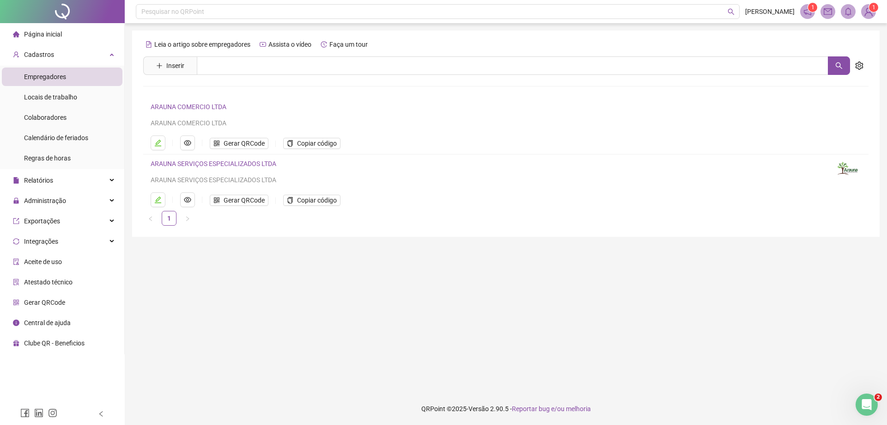
click at [69, 37] on li "Página inicial" at bounding box center [62, 34] width 121 height 18
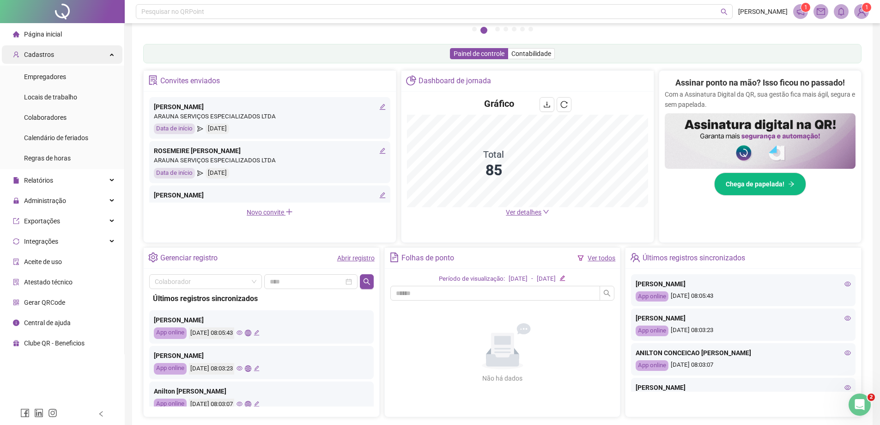
scroll to position [177, 0]
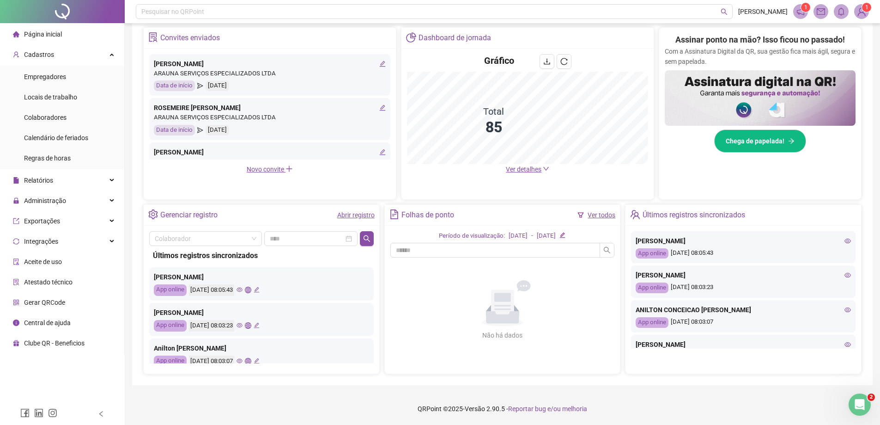
click at [499, 238] on icon "eye" at bounding box center [848, 241] width 6 height 6
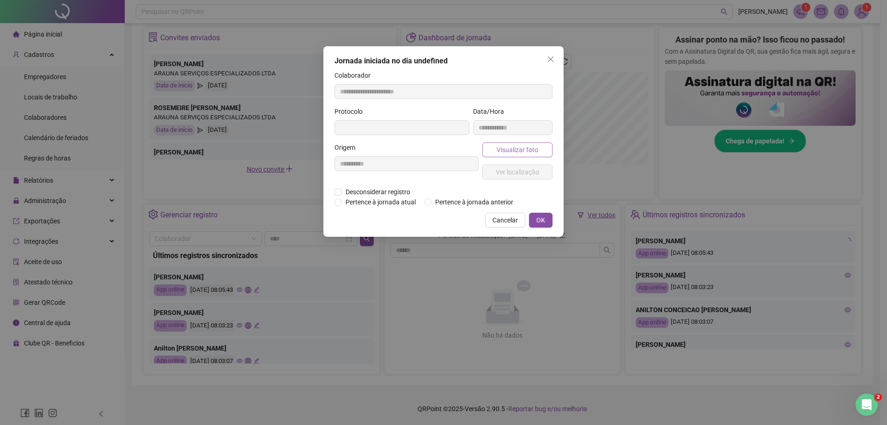
type input "**********"
click at [499, 150] on button "Visualizar foto" at bounding box center [517, 149] width 70 height 15
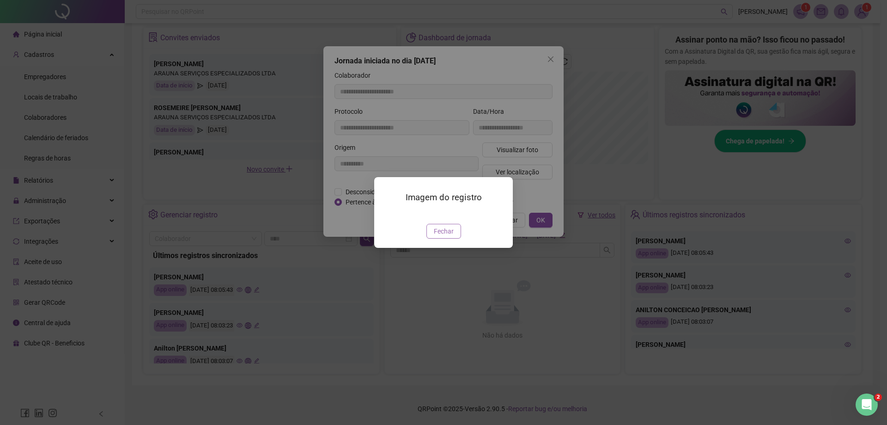
click at [441, 236] on span "Fechar" at bounding box center [444, 231] width 20 height 10
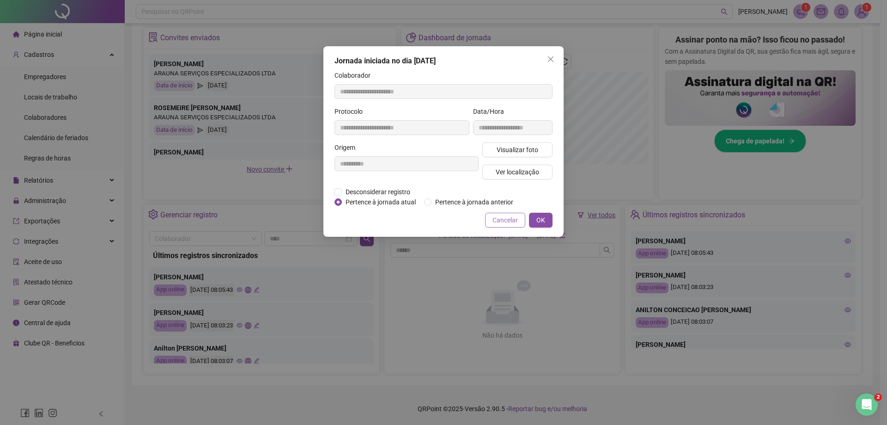
click at [499, 220] on span "Cancelar" at bounding box center [505, 220] width 25 height 10
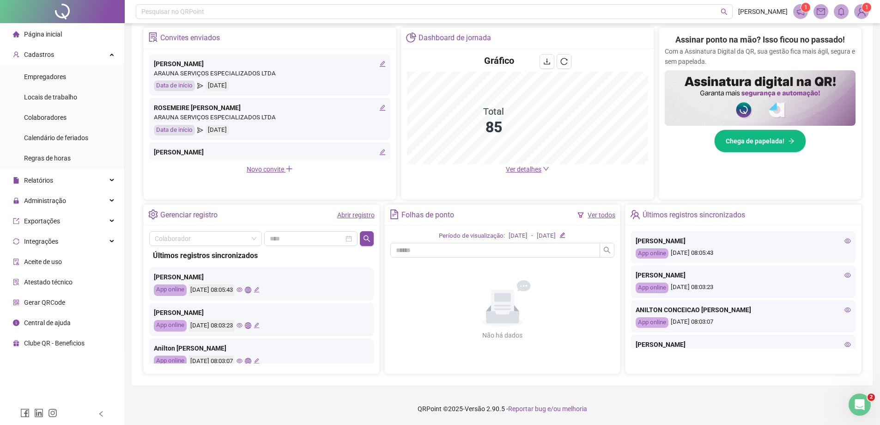
click at [499, 308] on icon "eye" at bounding box center [848, 309] width 6 height 5
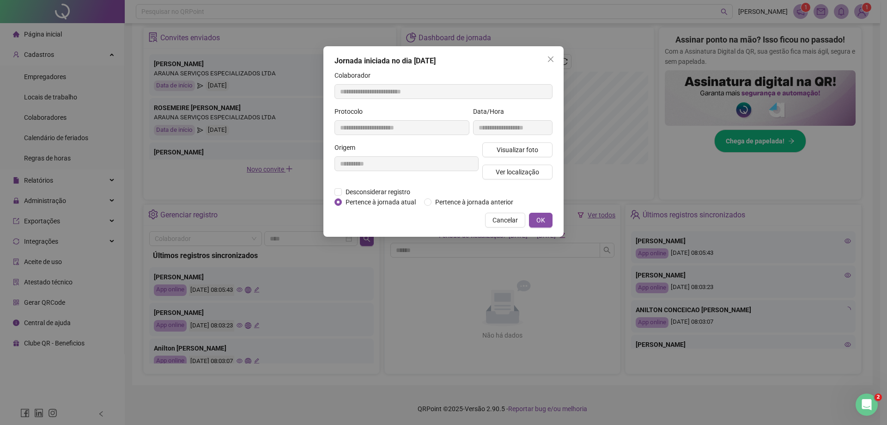
type input "**********"
click at [499, 153] on span "Visualizar foto" at bounding box center [518, 150] width 42 height 10
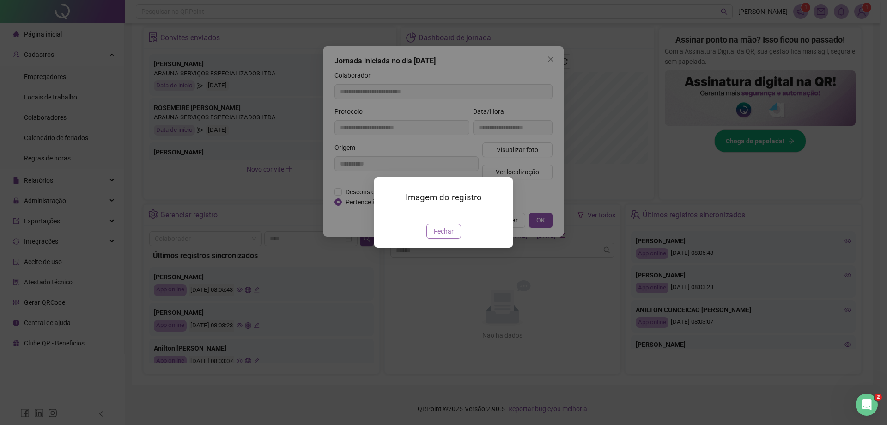
click at [445, 236] on span "Fechar" at bounding box center [444, 231] width 20 height 10
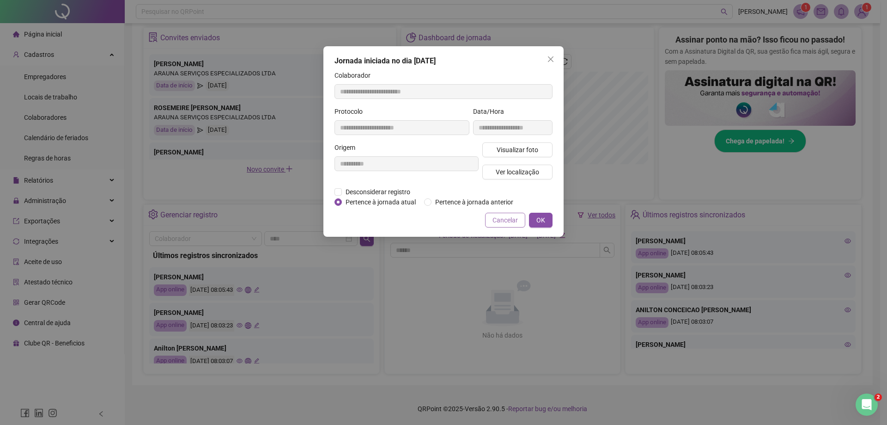
click at [499, 217] on span "Cancelar" at bounding box center [505, 220] width 25 height 10
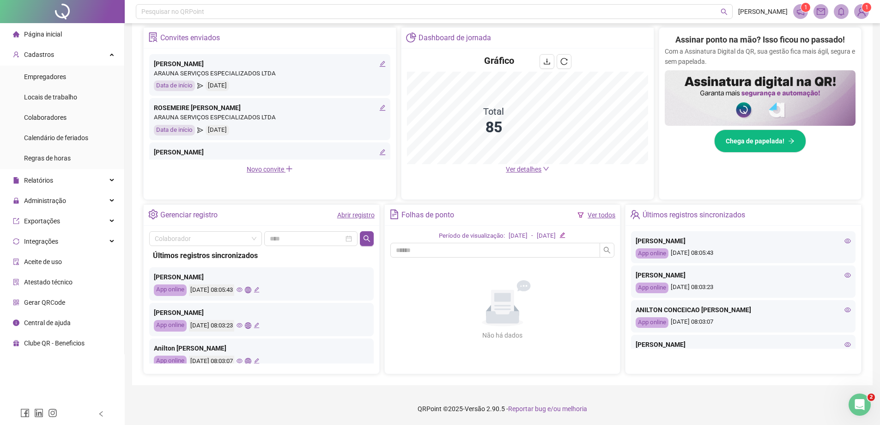
scroll to position [46, 0]
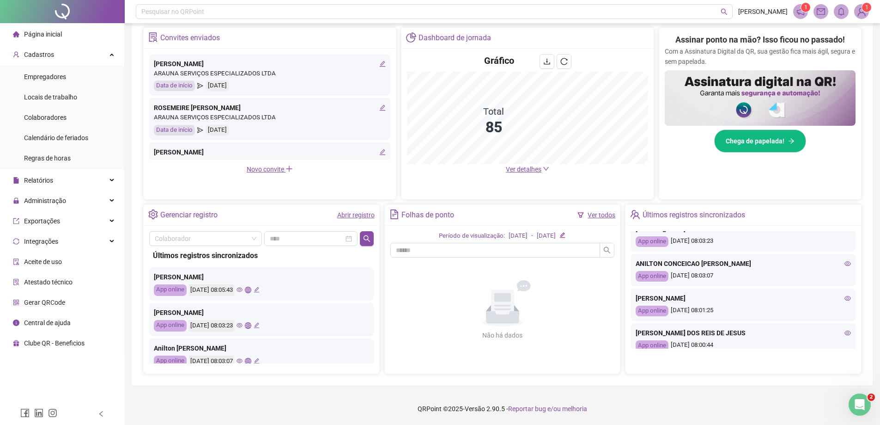
click at [499, 297] on icon "eye" at bounding box center [848, 298] width 6 height 5
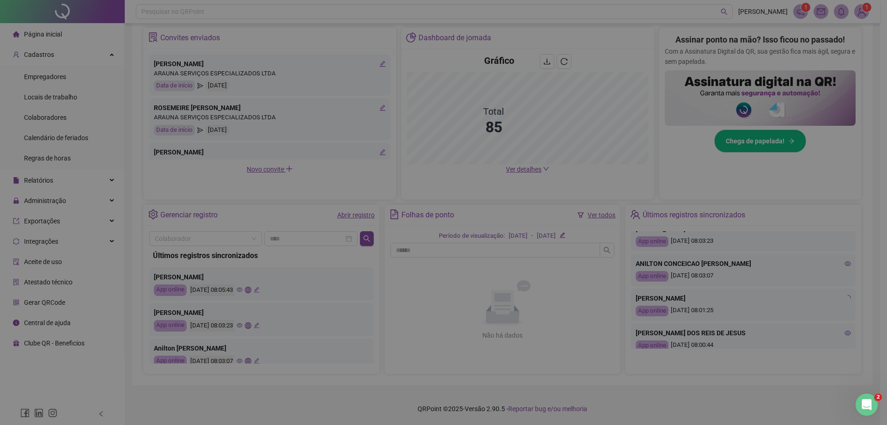
type input "**********"
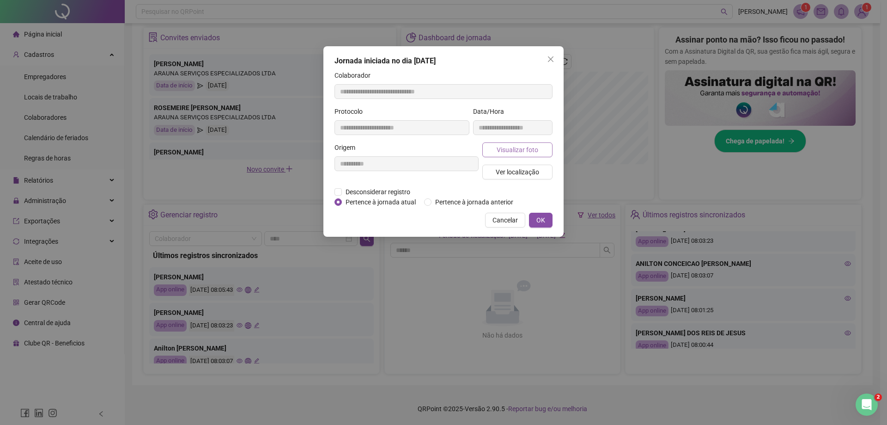
click at [499, 148] on button "Visualizar foto" at bounding box center [517, 149] width 70 height 15
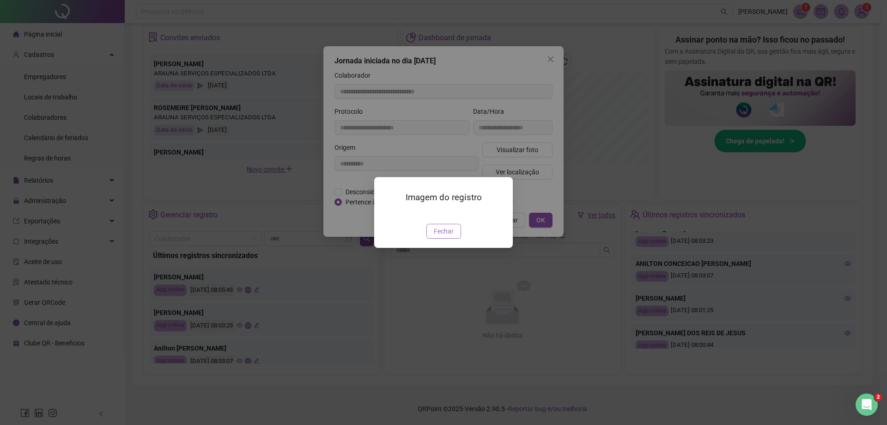
click at [445, 236] on span "Fechar" at bounding box center [444, 231] width 20 height 10
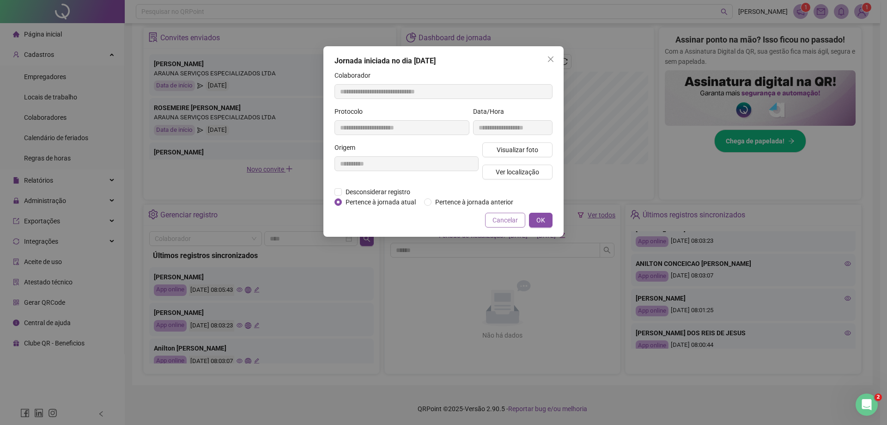
click at [492, 223] on button "Cancelar" at bounding box center [505, 220] width 40 height 15
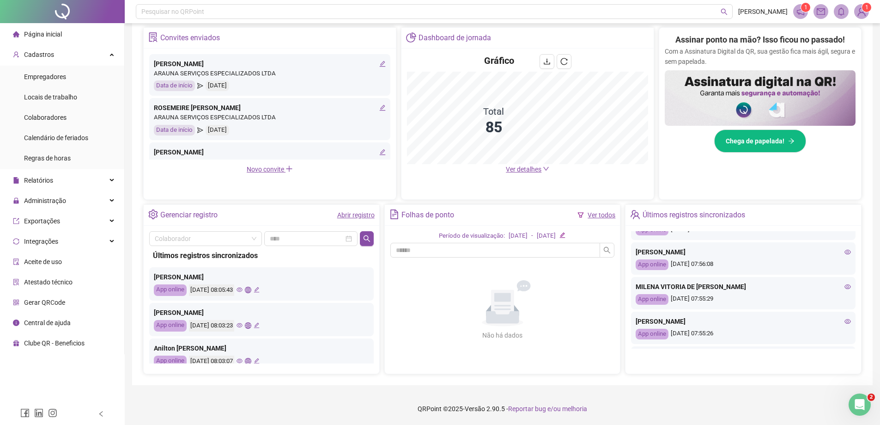
scroll to position [400, 0]
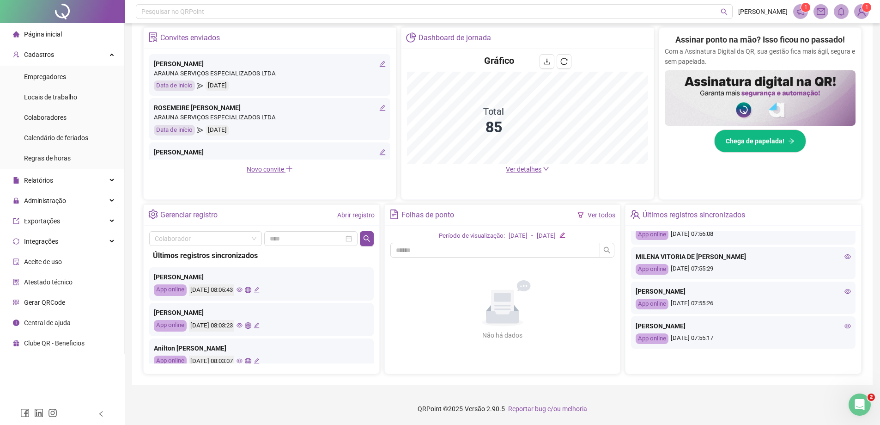
click at [499, 256] on icon "eye" at bounding box center [848, 256] width 6 height 6
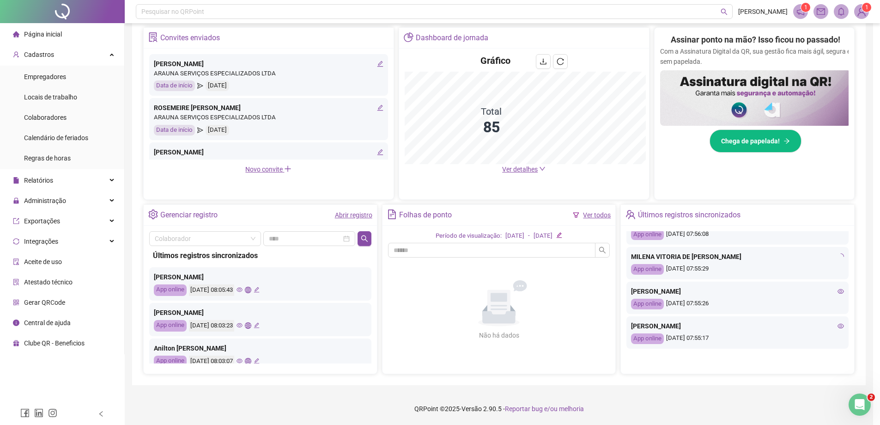
type input "**********"
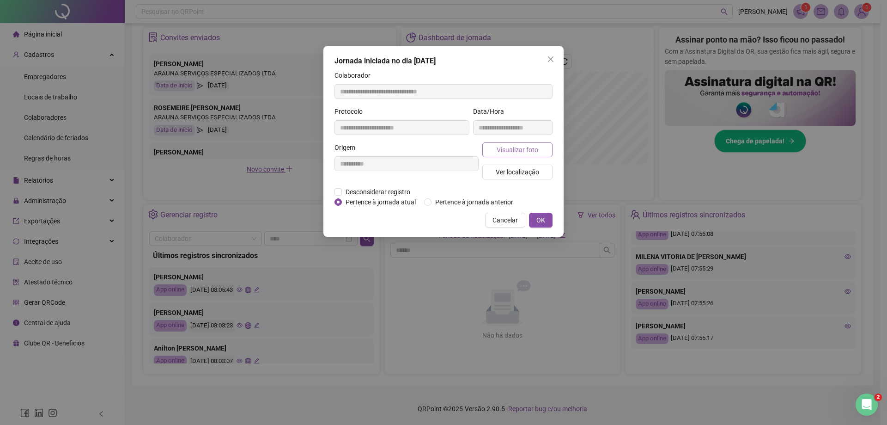
click at [499, 152] on span "Visualizar foto" at bounding box center [518, 150] width 42 height 10
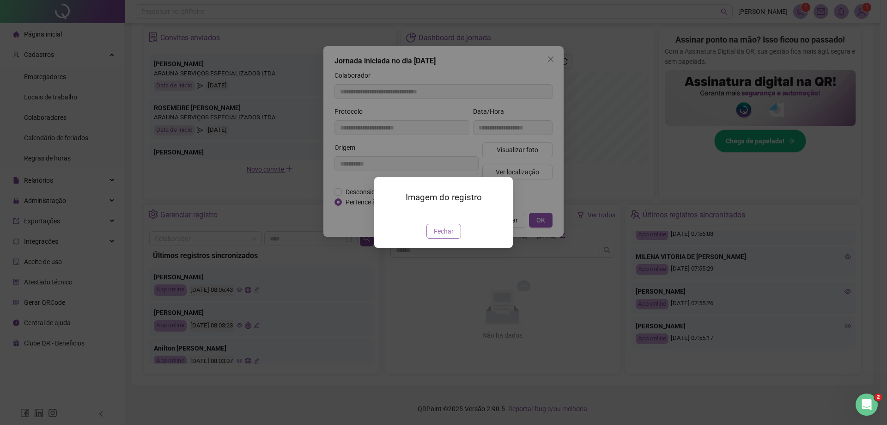
click at [451, 236] on span "Fechar" at bounding box center [444, 231] width 20 height 10
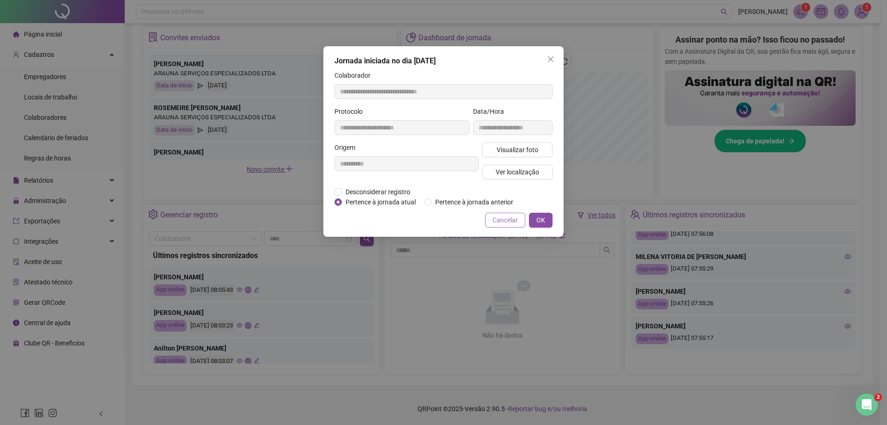
click at [493, 221] on button "Cancelar" at bounding box center [505, 220] width 40 height 15
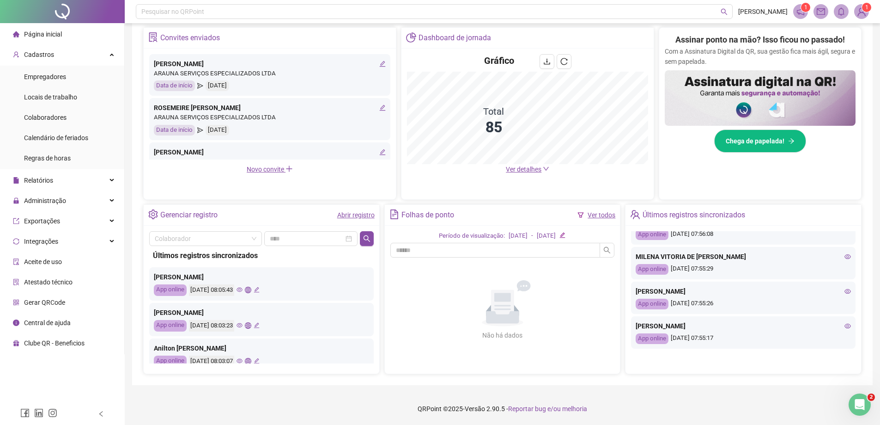
scroll to position [353, 0]
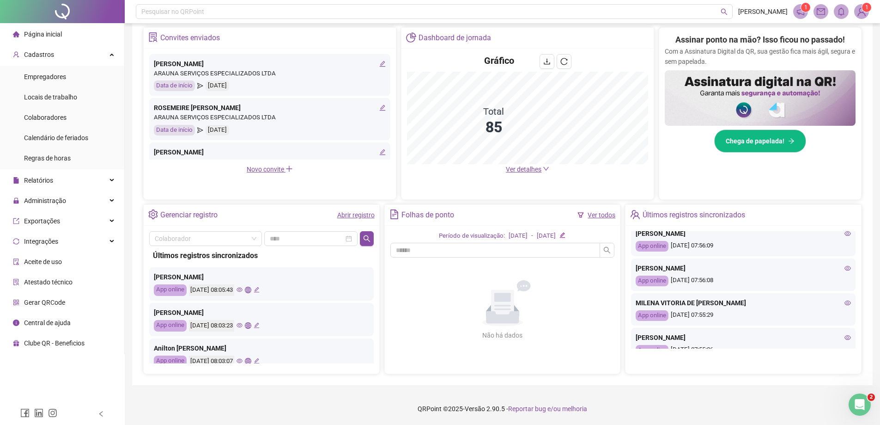
click at [499, 265] on icon "eye" at bounding box center [848, 268] width 6 height 6
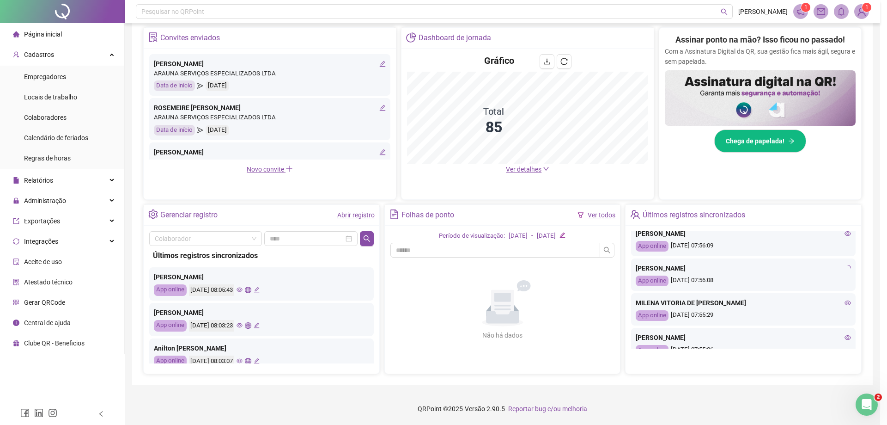
type input "**********"
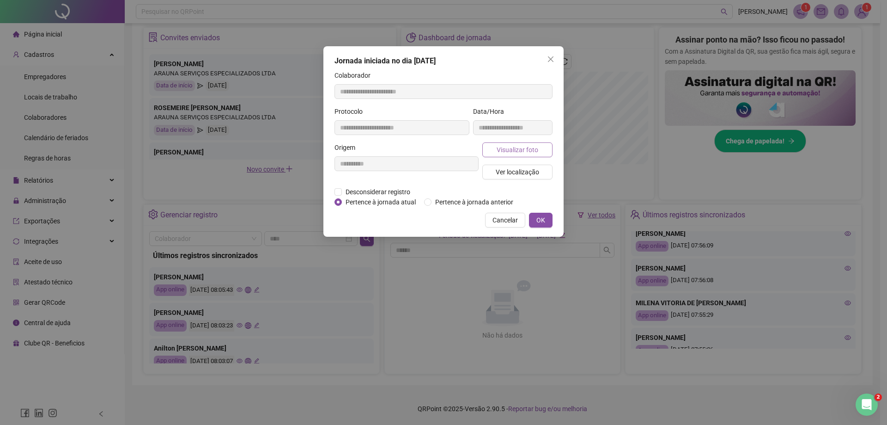
click at [499, 152] on span "Visualizar foto" at bounding box center [518, 150] width 42 height 10
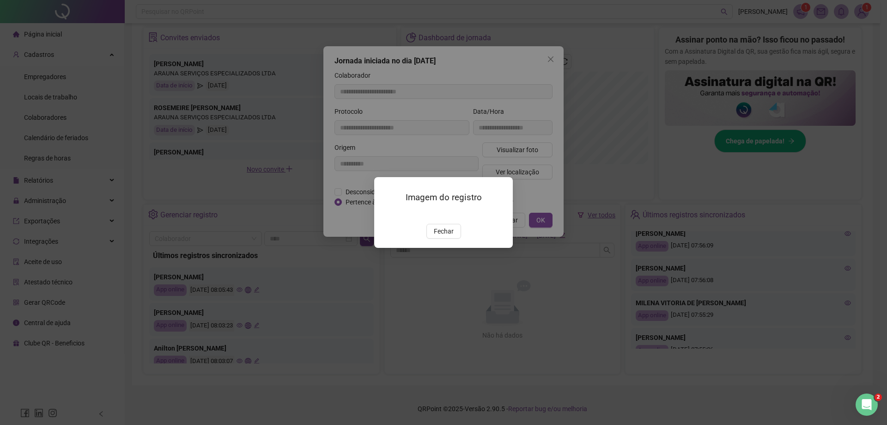
click at [385, 214] on img at bounding box center [385, 214] width 0 height 0
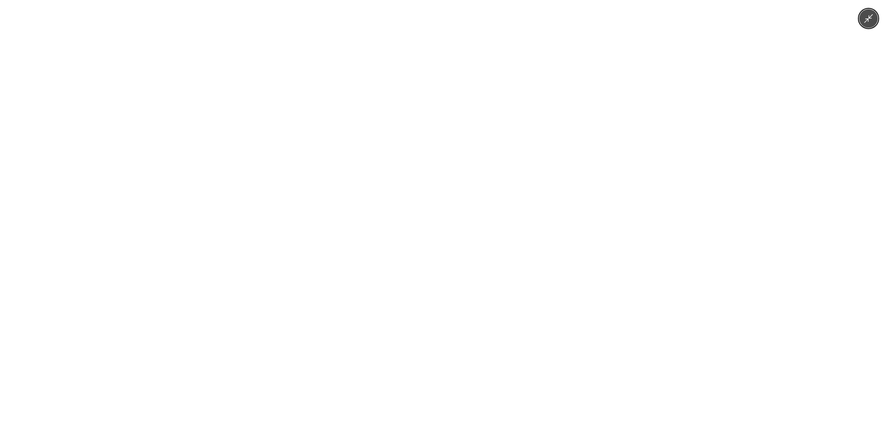
click at [158, 182] on div at bounding box center [443, 212] width 887 height 425
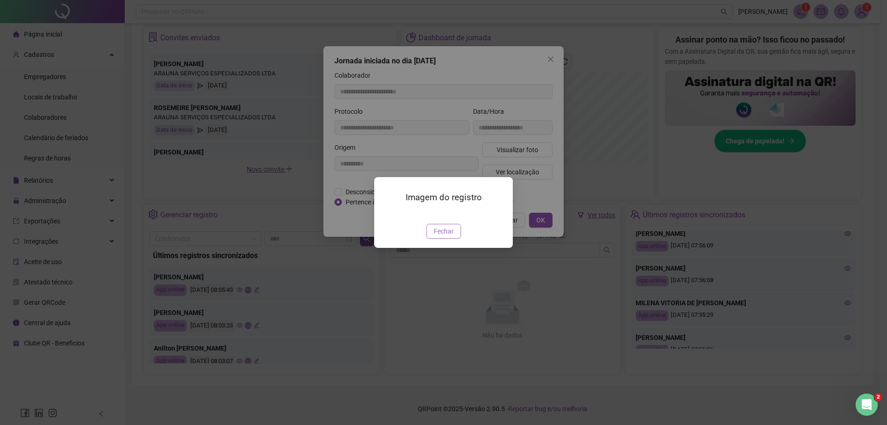
click at [438, 236] on span "Fechar" at bounding box center [444, 231] width 20 height 10
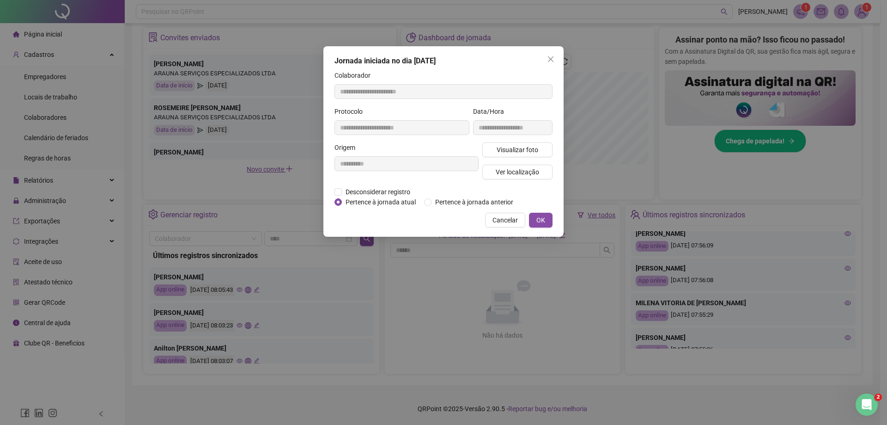
click at [499, 283] on div "**********" at bounding box center [443, 212] width 887 height 425
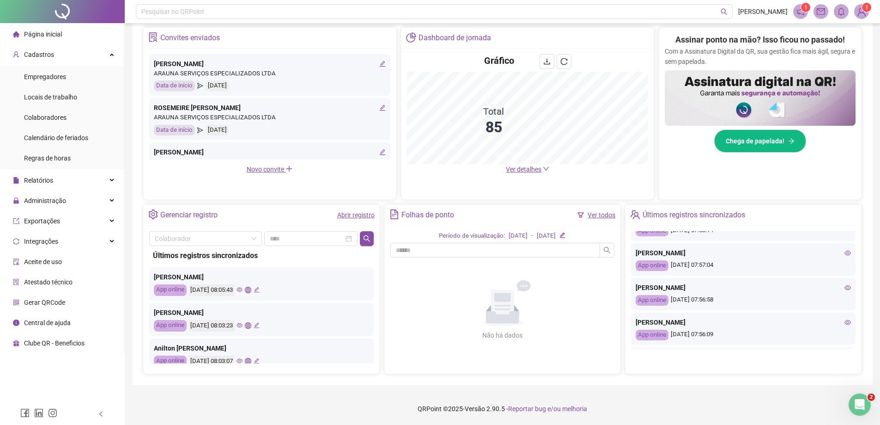
scroll to position [261, 0]
click at [499, 324] on icon "eye" at bounding box center [848, 326] width 6 height 6
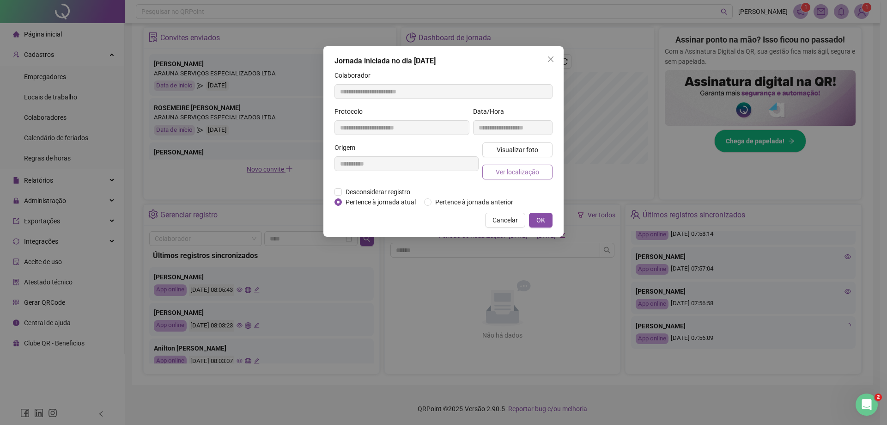
type input "**********"
click at [499, 155] on button "Visualizar foto" at bounding box center [517, 149] width 70 height 15
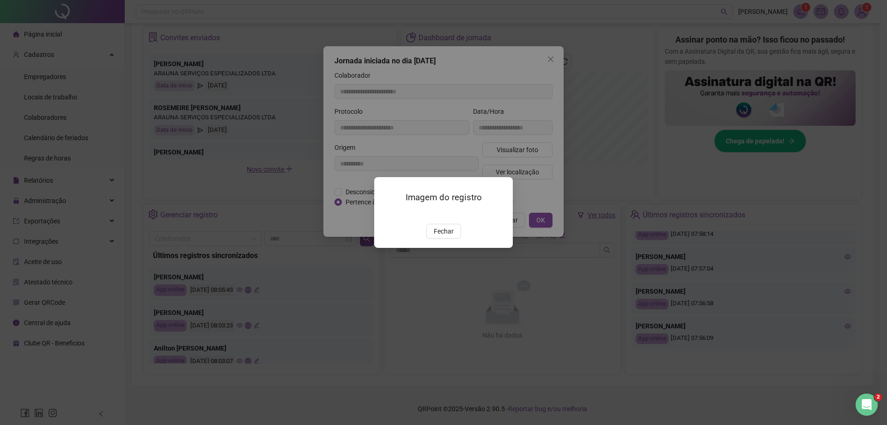
click at [385, 214] on img at bounding box center [385, 214] width 0 height 0
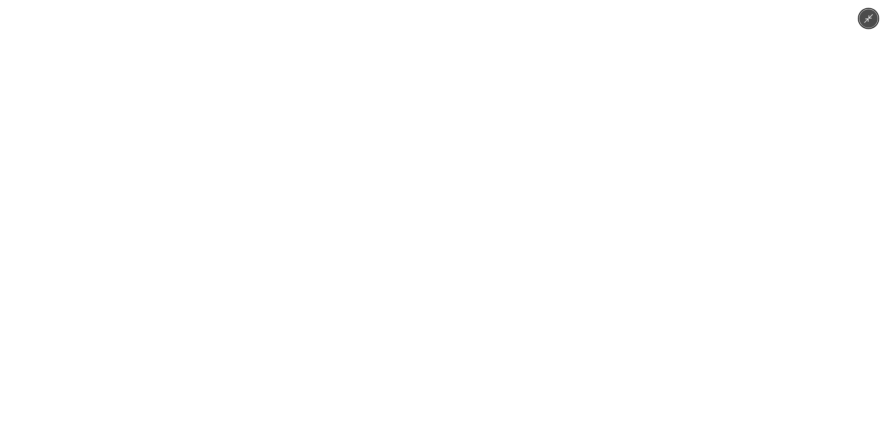
click at [499, 256] on div at bounding box center [443, 212] width 887 height 425
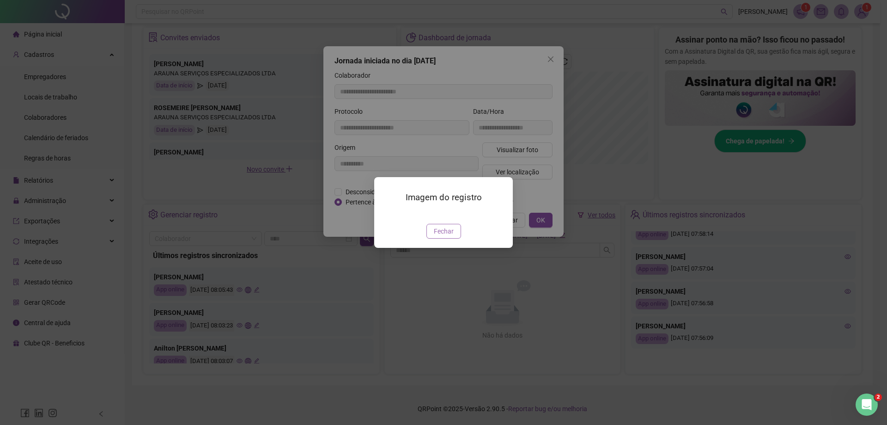
click at [449, 236] on span "Fechar" at bounding box center [444, 231] width 20 height 10
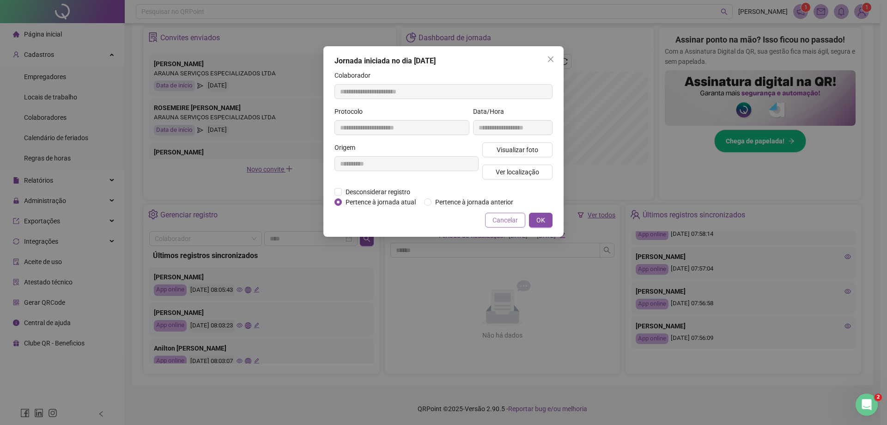
click at [499, 218] on span "Cancelar" at bounding box center [505, 220] width 25 height 10
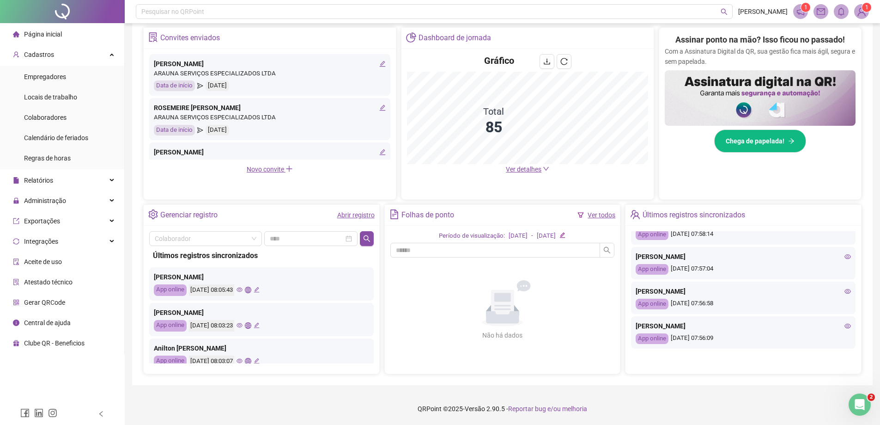
drag, startPoint x: 836, startPoint y: 291, endPoint x: 841, endPoint y: 289, distance: 5.4
click at [499, 289] on div "[PERSON_NAME]" at bounding box center [743, 291] width 215 height 10
click at [499, 289] on icon "eye" at bounding box center [848, 291] width 6 height 6
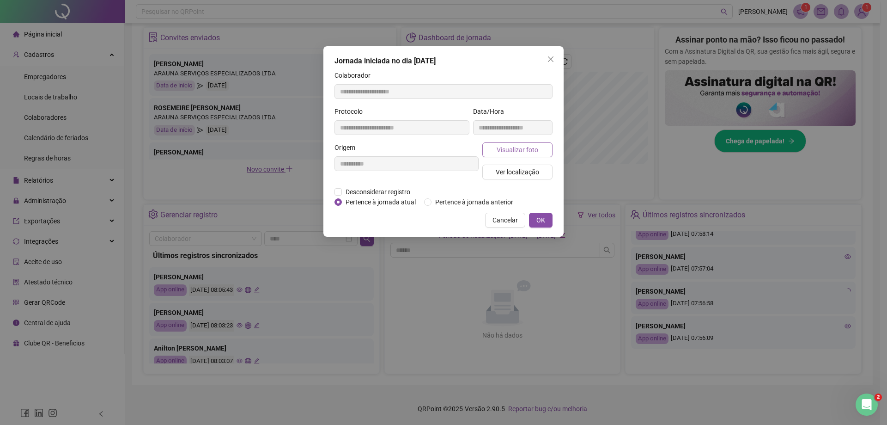
click at [499, 155] on button "Visualizar foto" at bounding box center [517, 149] width 70 height 15
type input "**********"
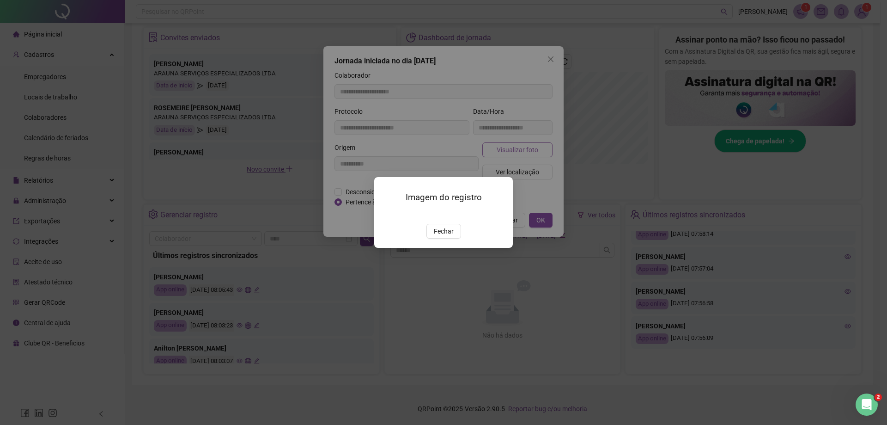
click at [499, 154] on div "Imagem do registro Fechar" at bounding box center [443, 212] width 887 height 425
click at [488, 208] on div at bounding box center [443, 213] width 116 height 10
click at [479, 208] on div at bounding box center [443, 213] width 116 height 10
click at [385, 214] on img at bounding box center [385, 214] width 0 height 0
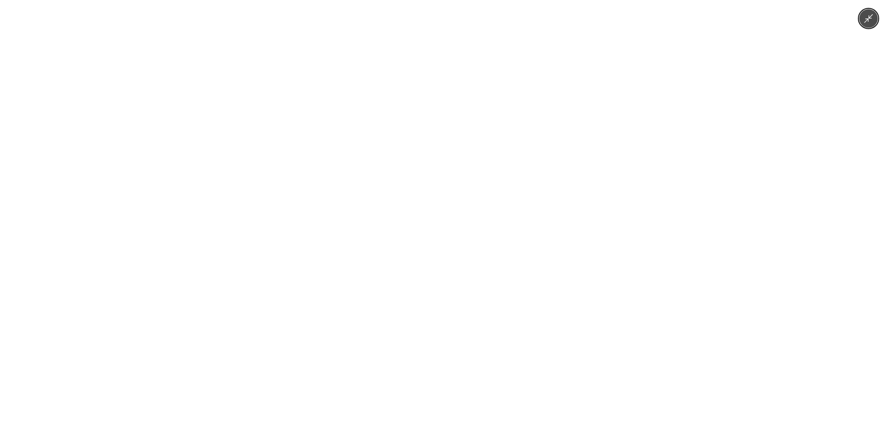
click at [499, 201] on div at bounding box center [443, 212] width 887 height 425
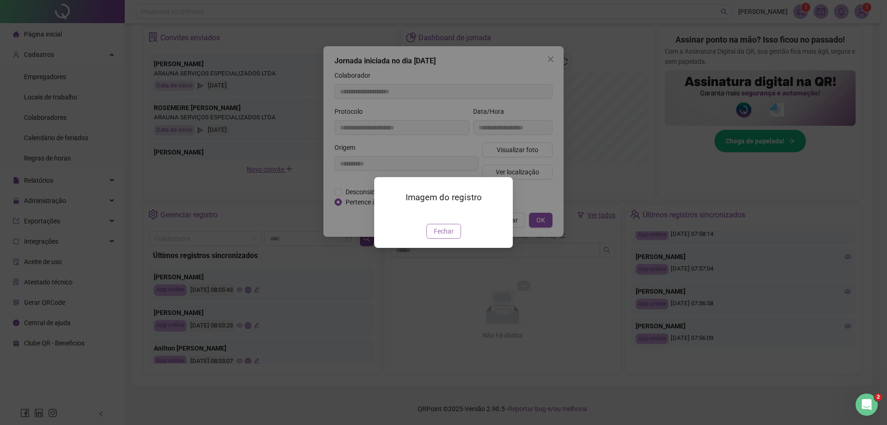
click at [457, 238] on button "Fechar" at bounding box center [443, 231] width 35 height 15
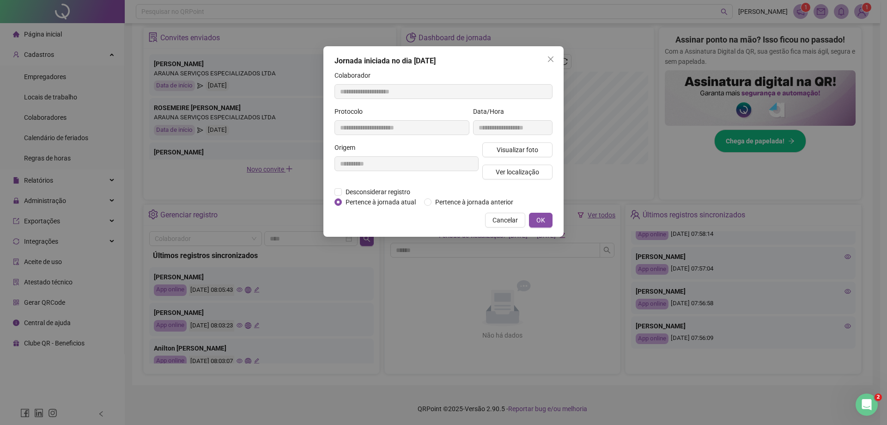
click at [497, 208] on div "**********" at bounding box center [443, 141] width 240 height 190
click at [499, 214] on button "Cancelar" at bounding box center [505, 220] width 40 height 15
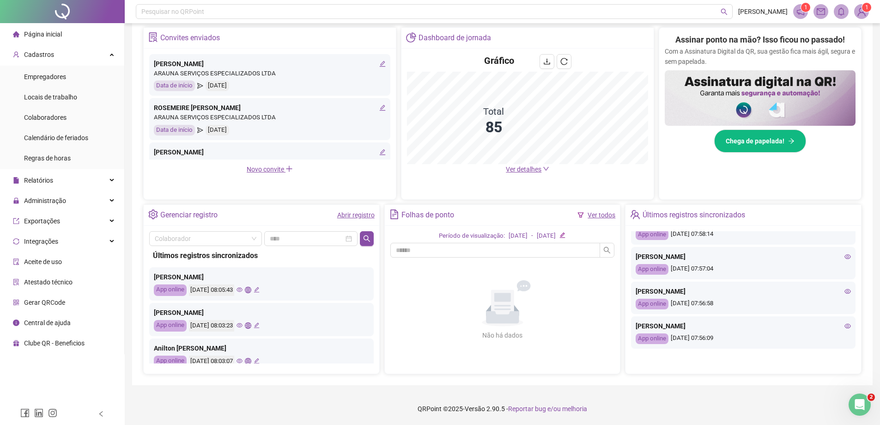
click at [499, 256] on icon "eye" at bounding box center [848, 256] width 6 height 6
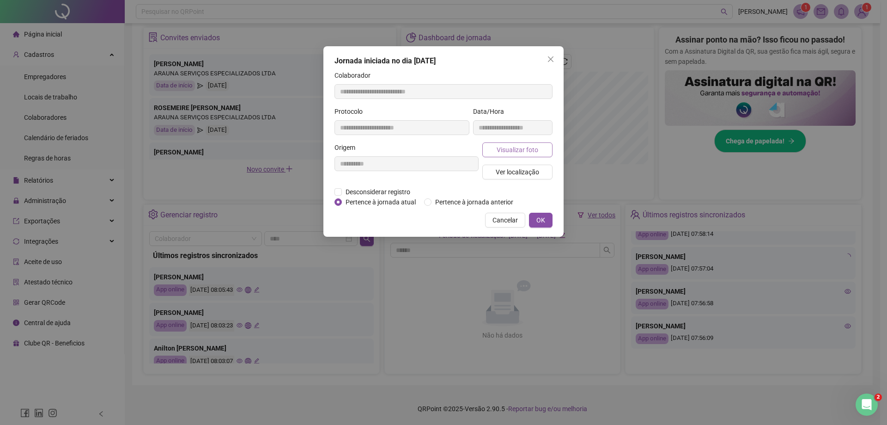
type input "**********"
click at [499, 149] on span "Visualizar foto" at bounding box center [518, 150] width 42 height 10
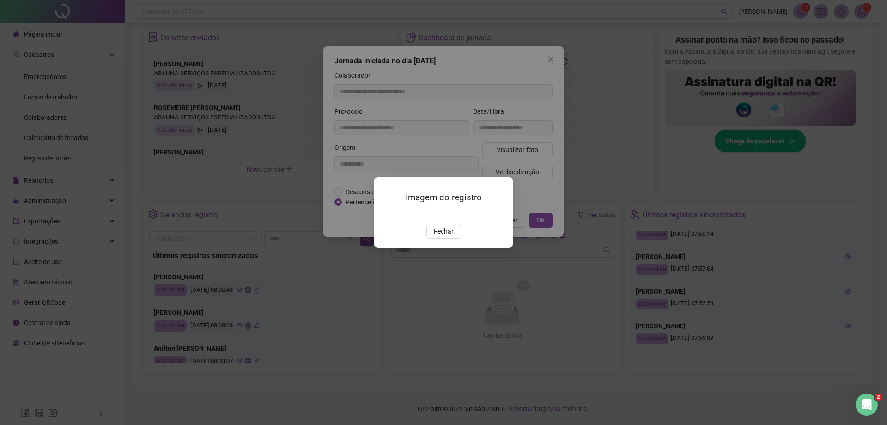
click at [385, 214] on img at bounding box center [385, 214] width 0 height 0
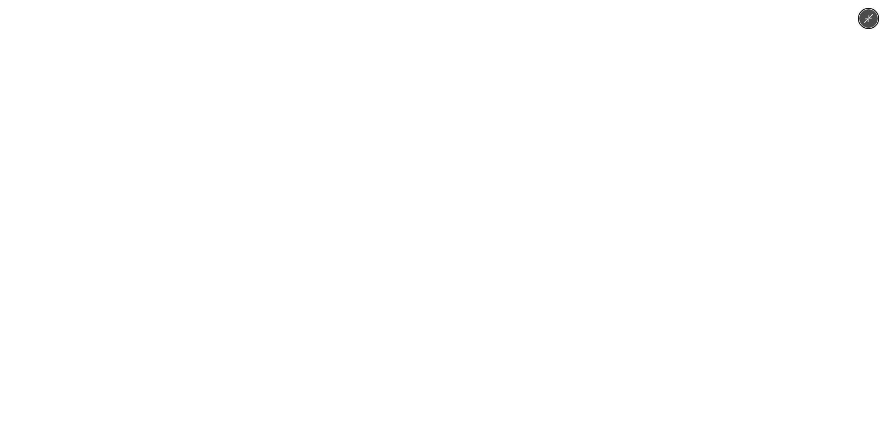
drag, startPoint x: 767, startPoint y: 200, endPoint x: 761, endPoint y: 200, distance: 6.0
click at [499, 200] on div at bounding box center [443, 212] width 887 height 425
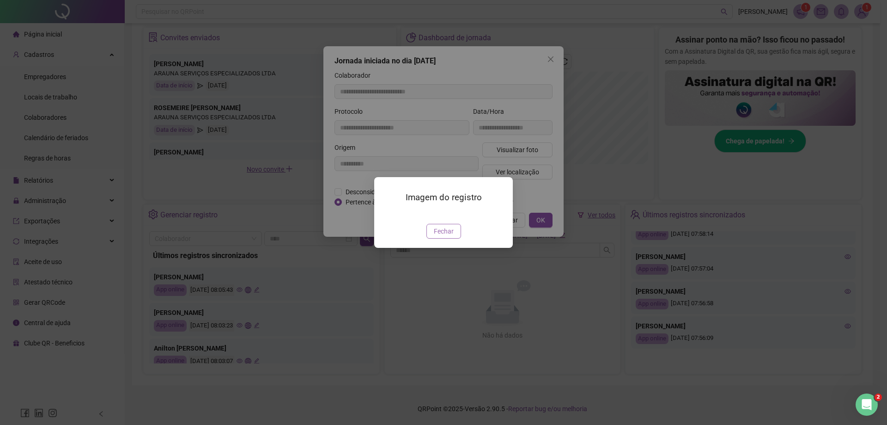
click at [458, 238] on button "Fechar" at bounding box center [443, 231] width 35 height 15
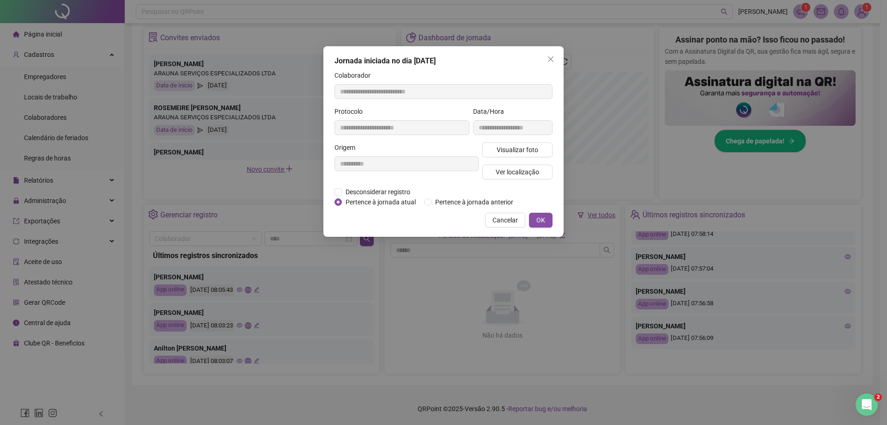
click at [499, 220] on span "Cancelar" at bounding box center [505, 220] width 25 height 10
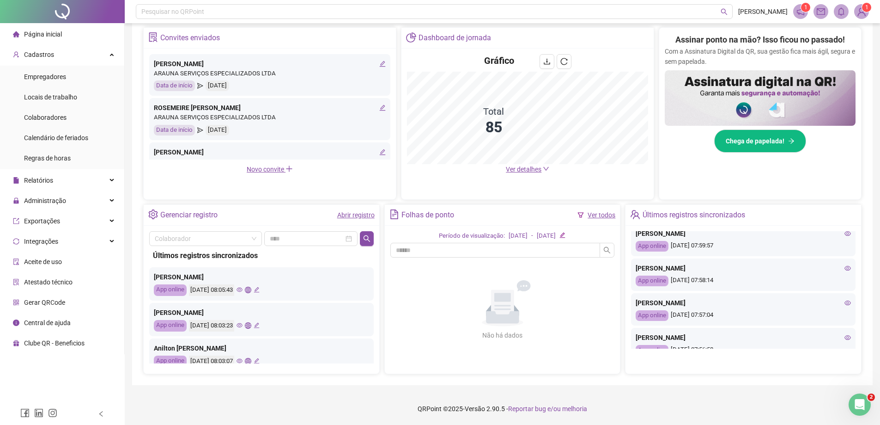
scroll to position [169, 0]
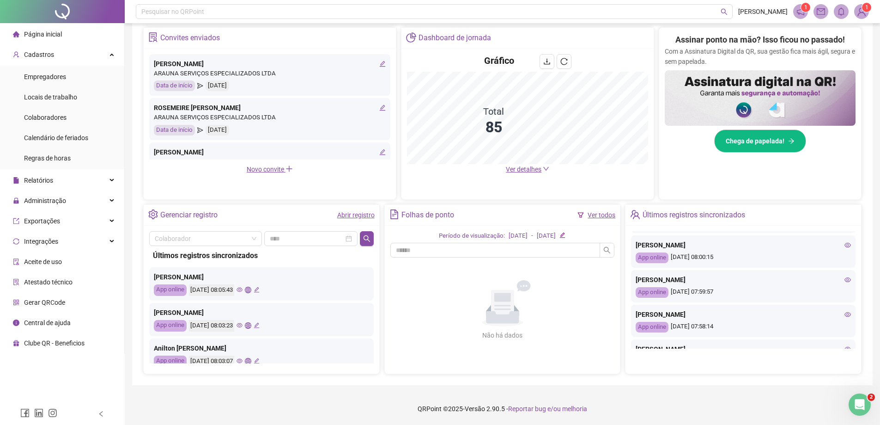
click at [499, 279] on icon "eye" at bounding box center [848, 279] width 6 height 6
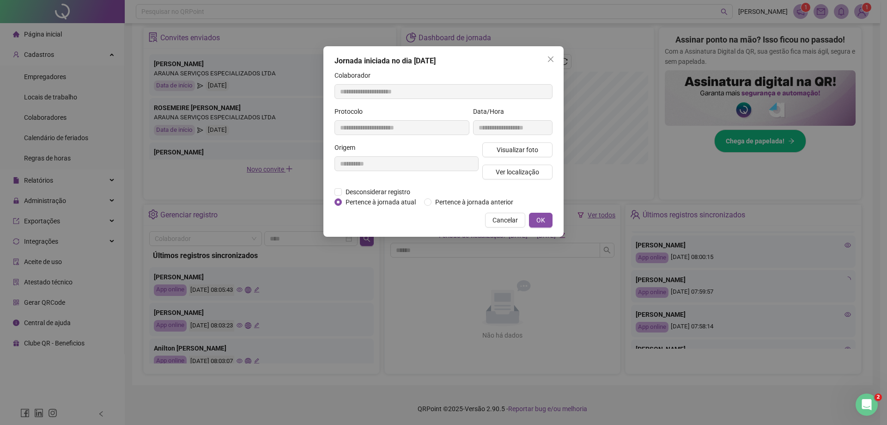
type input "**********"
click at [499, 151] on span "Visualizar foto" at bounding box center [518, 150] width 42 height 10
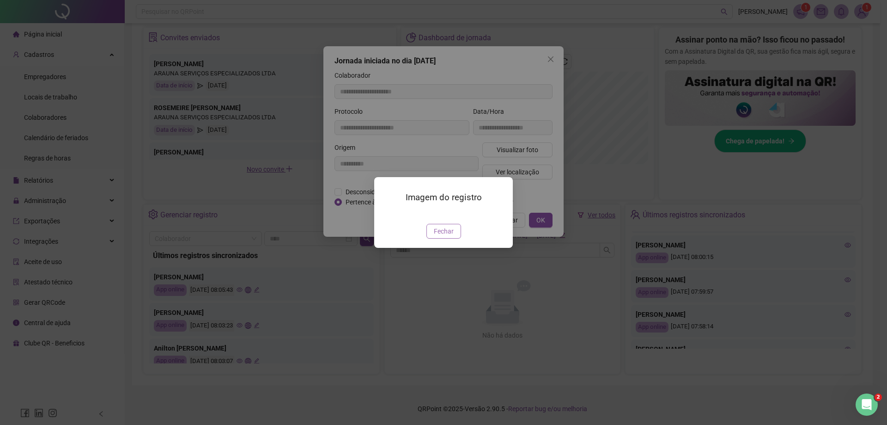
click at [449, 236] on span "Fechar" at bounding box center [444, 231] width 20 height 10
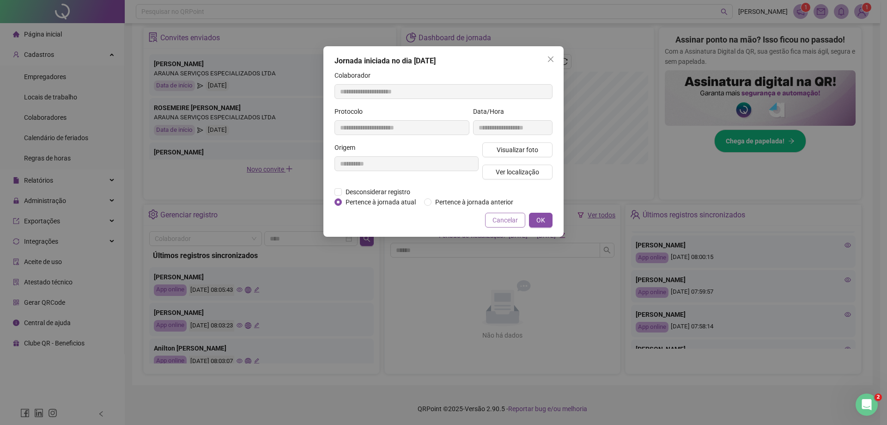
click at [496, 224] on span "Cancelar" at bounding box center [505, 220] width 25 height 10
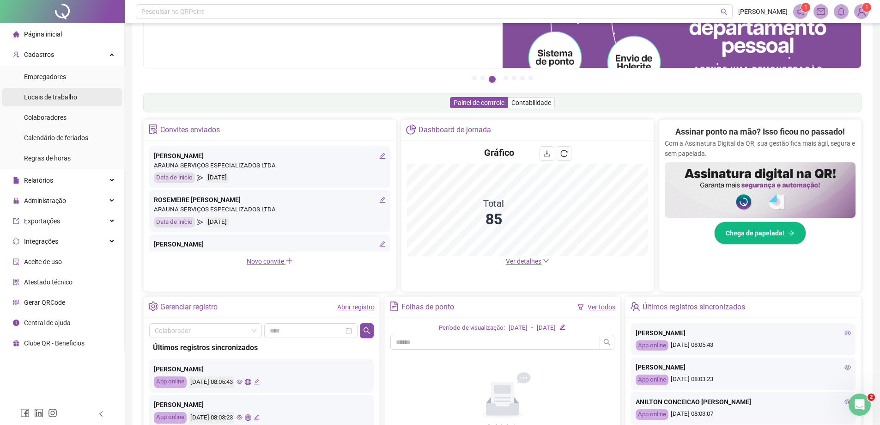
scroll to position [85, 0]
click at [66, 32] on li "Página inicial" at bounding box center [62, 34] width 121 height 18
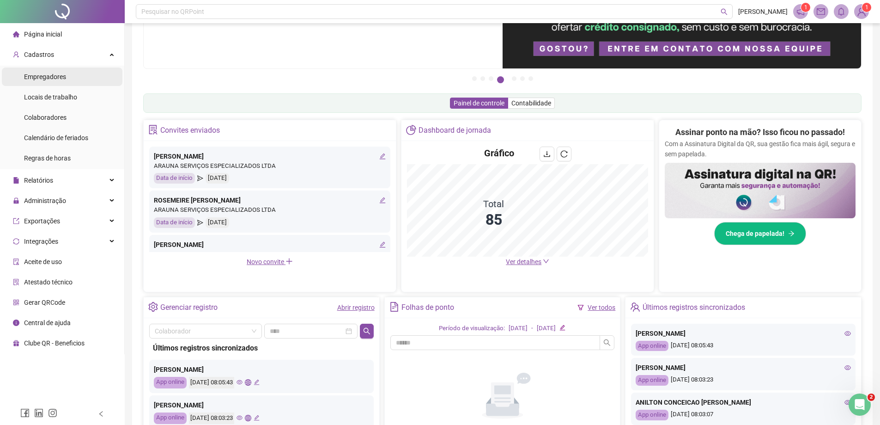
click at [73, 80] on li "Empregadores" at bounding box center [62, 76] width 121 height 18
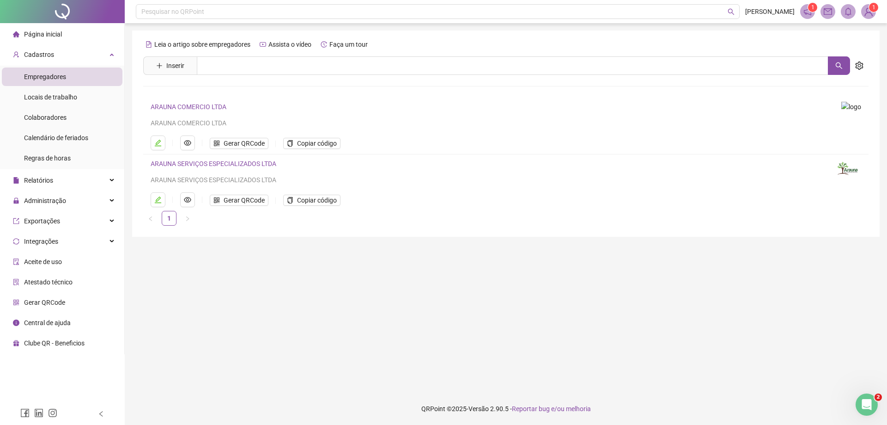
click at [68, 30] on li "Página inicial" at bounding box center [62, 34] width 121 height 18
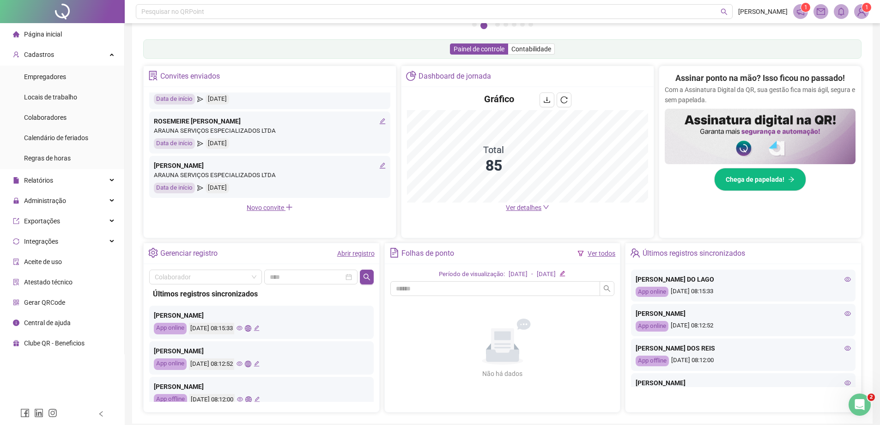
scroll to position [177, 0]
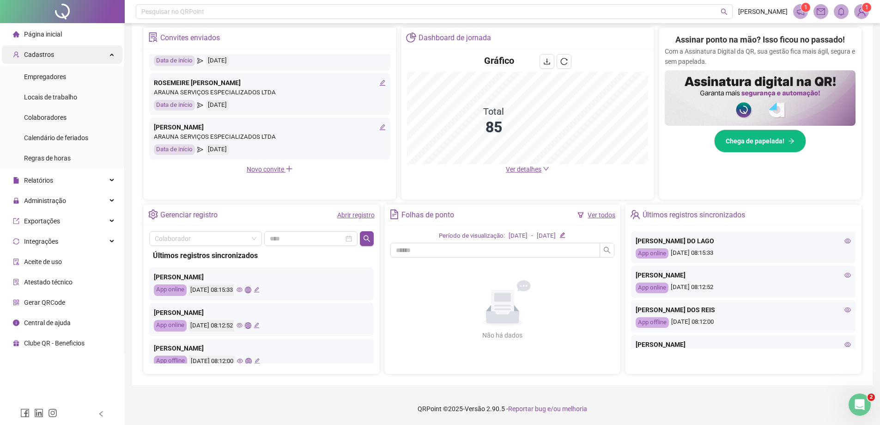
click at [87, 58] on div "Cadastros" at bounding box center [62, 54] width 121 height 18
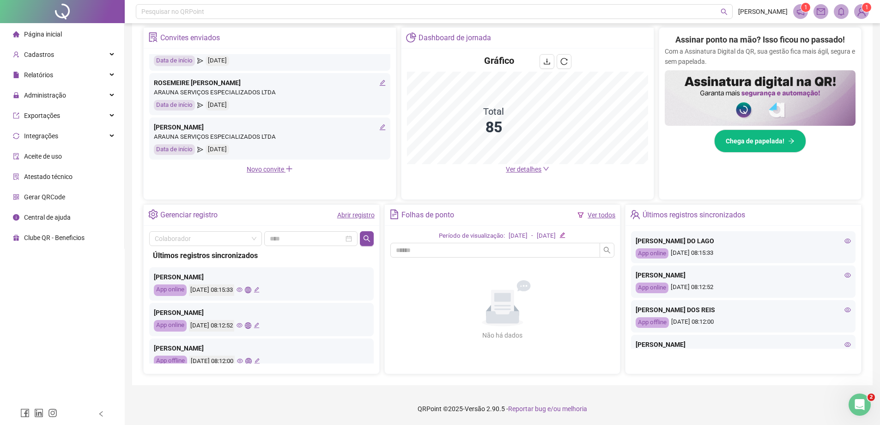
click at [79, 36] on li "Página inicial" at bounding box center [62, 34] width 121 height 18
click at [76, 54] on div "Cadastros" at bounding box center [62, 54] width 121 height 18
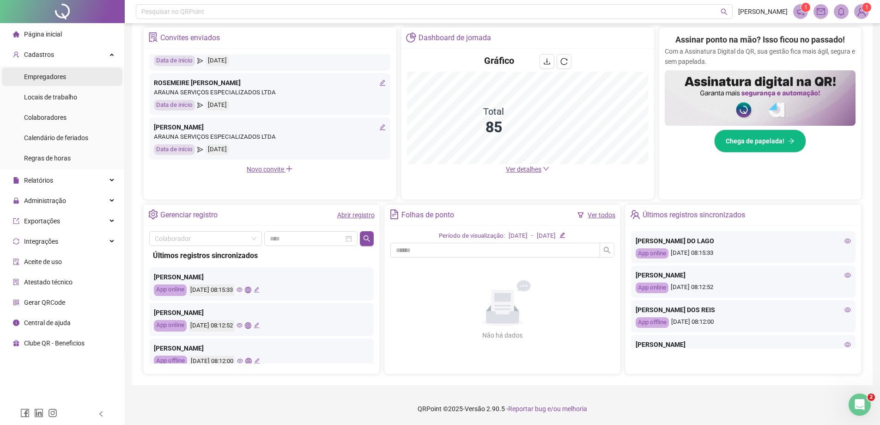
click at [72, 74] on li "Empregadores" at bounding box center [62, 76] width 121 height 18
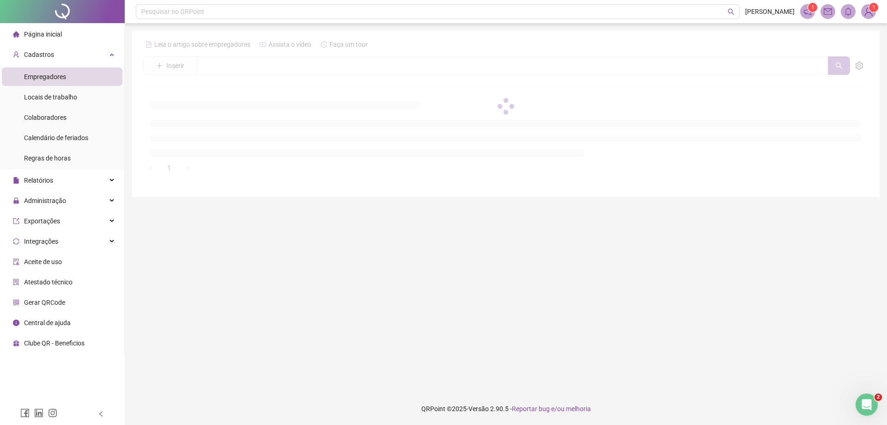
click at [70, 37] on li "Página inicial" at bounding box center [62, 34] width 121 height 18
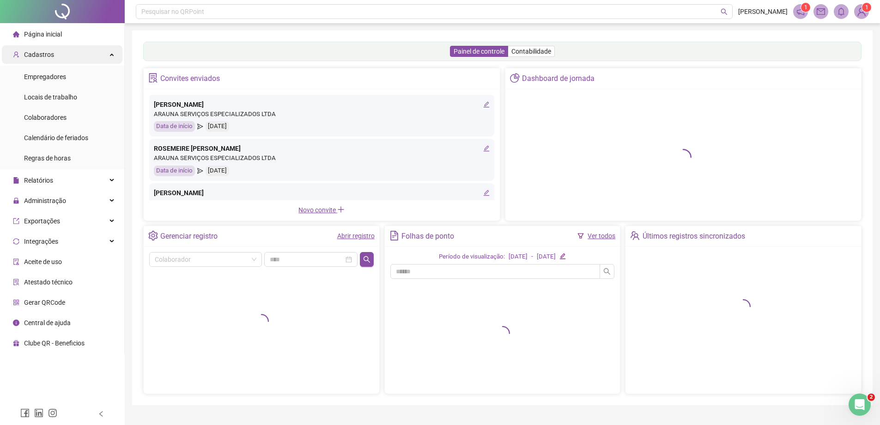
click at [93, 54] on div "Cadastros" at bounding box center [62, 54] width 121 height 18
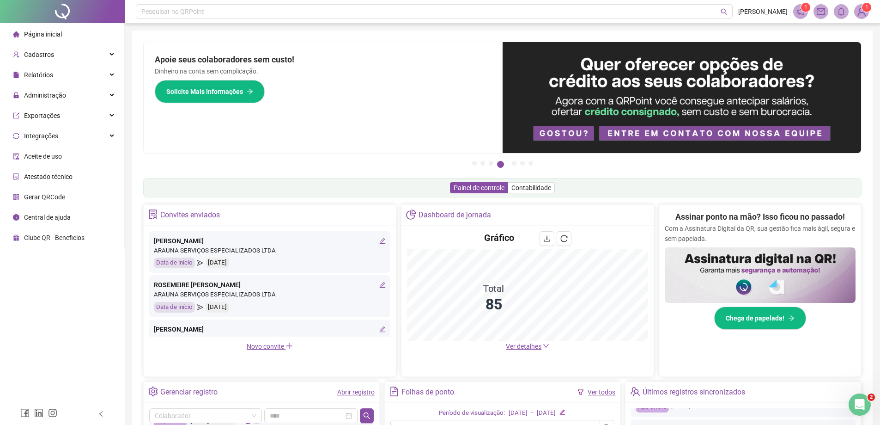
scroll to position [46, 0]
